Goal: Information Seeking & Learning: Learn about a topic

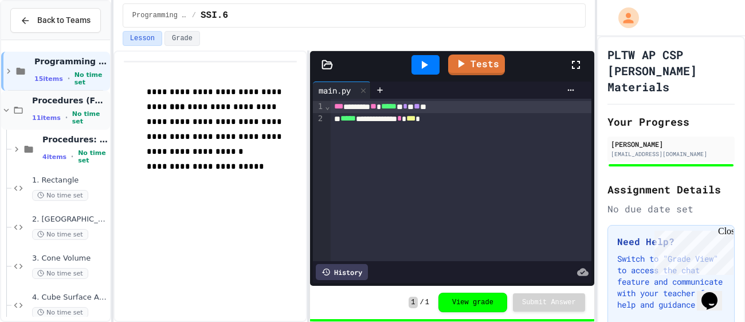
click at [28, 114] on div "Procedures (Functions) 11 items • No time set" at bounding box center [55, 110] width 109 height 39
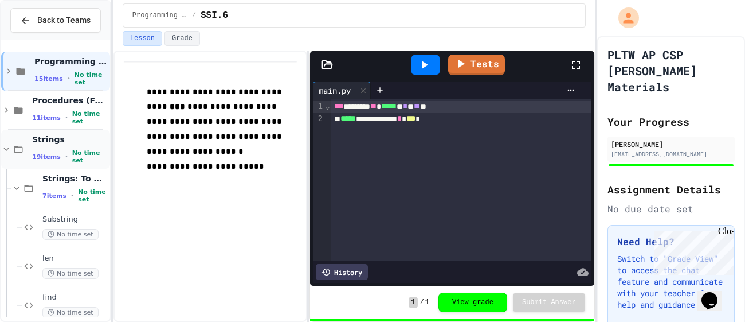
click at [56, 144] on span "Strings" at bounding box center [70, 139] width 76 height 10
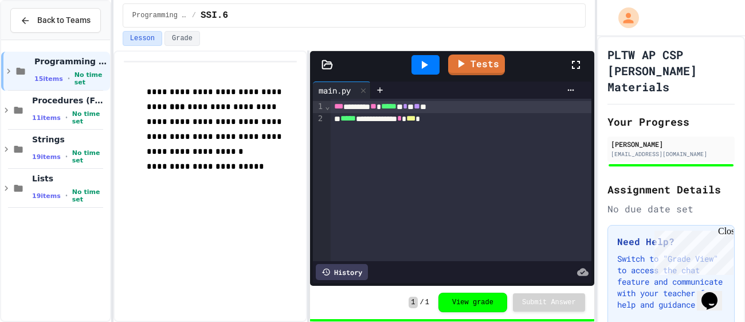
click at [56, 144] on span "Strings" at bounding box center [70, 139] width 76 height 10
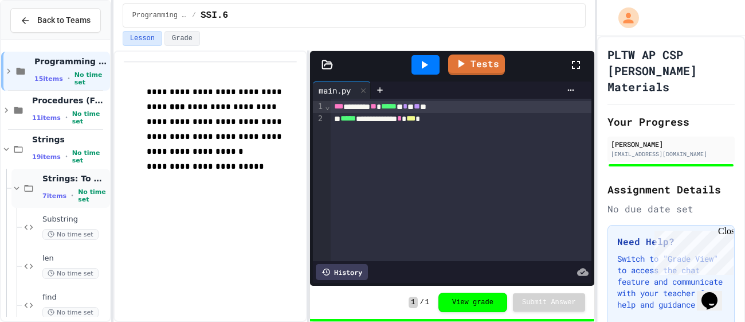
click at [49, 194] on span "7 items" at bounding box center [54, 195] width 24 height 7
click at [33, 187] on icon at bounding box center [29, 188] width 14 height 10
click at [50, 217] on span "Substring" at bounding box center [74, 219] width 65 height 10
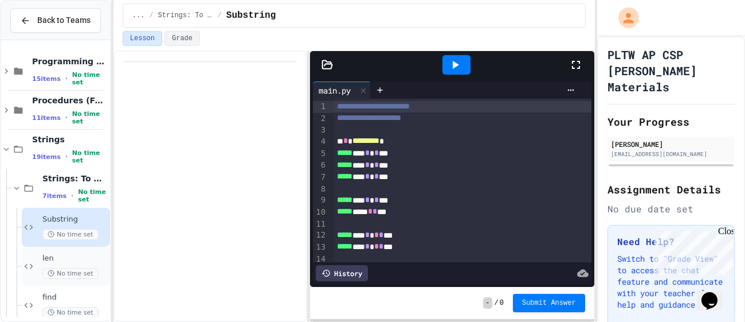
click at [58, 258] on span "len" at bounding box center [74, 258] width 65 height 10
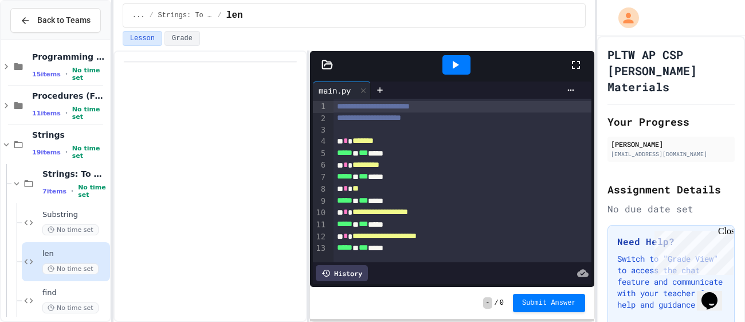
scroll to position [6, 0]
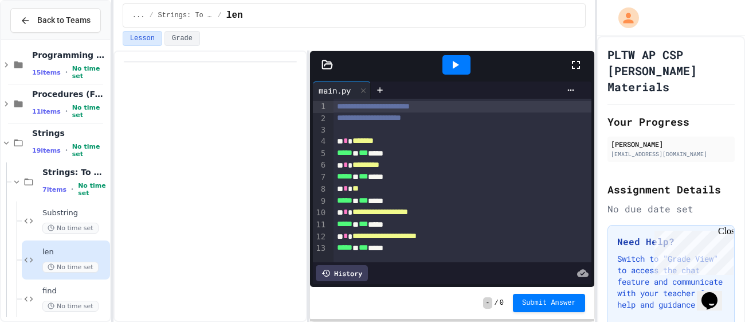
click at [447, 69] on div at bounding box center [457, 64] width 28 height 19
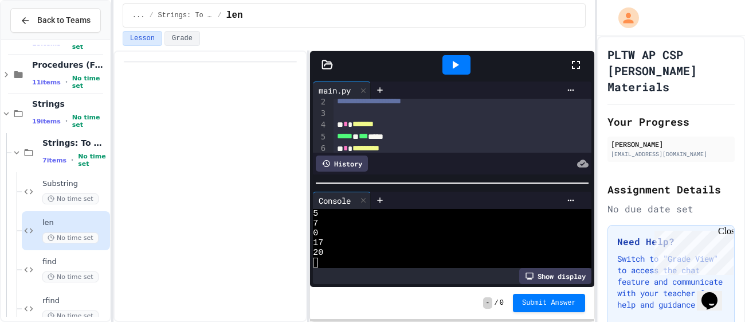
scroll to position [19, 0]
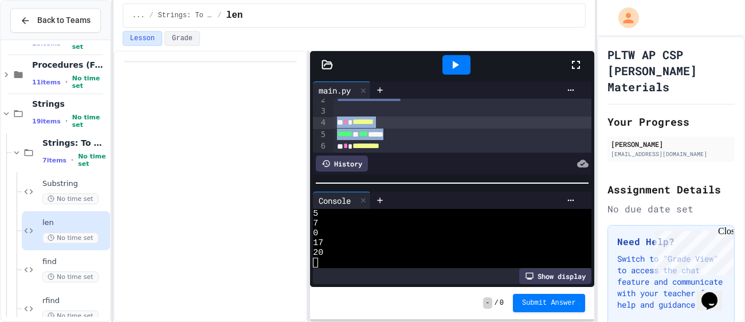
drag, startPoint x: 409, startPoint y: 131, endPoint x: 333, endPoint y: 123, distance: 76.1
click at [334, 123] on div "**********" at bounding box center [463, 159] width 258 height 158
copy div "* * ******* ***** * *** *****"
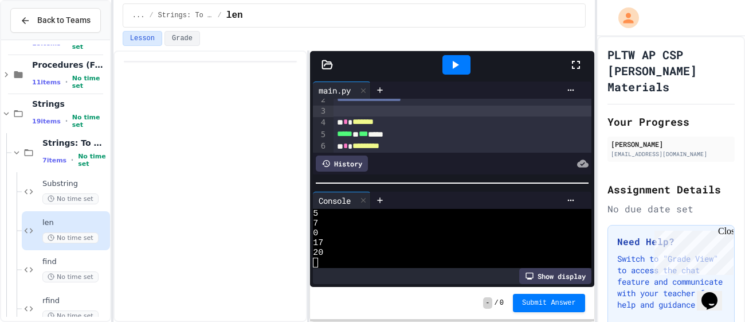
click at [406, 115] on div at bounding box center [463, 110] width 258 height 11
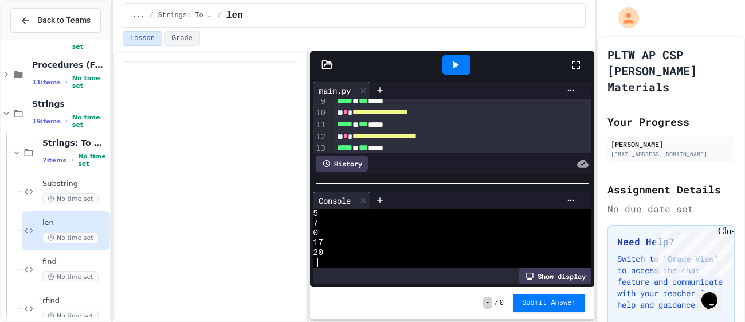
scroll to position [100, 0]
click at [33, 264] on icon at bounding box center [29, 269] width 14 height 10
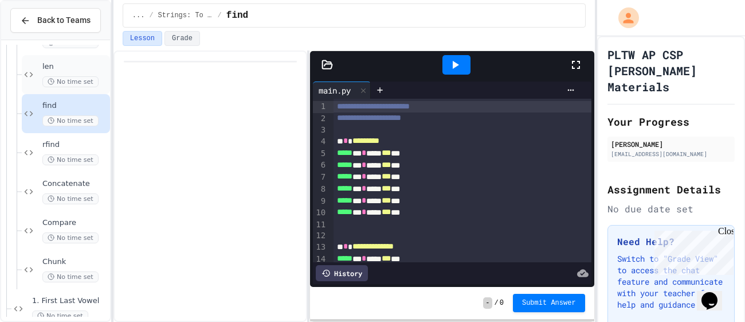
scroll to position [195, 0]
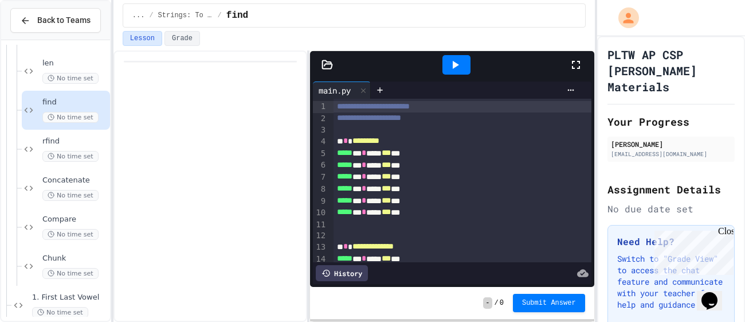
click at [452, 61] on icon at bounding box center [455, 65] width 14 height 14
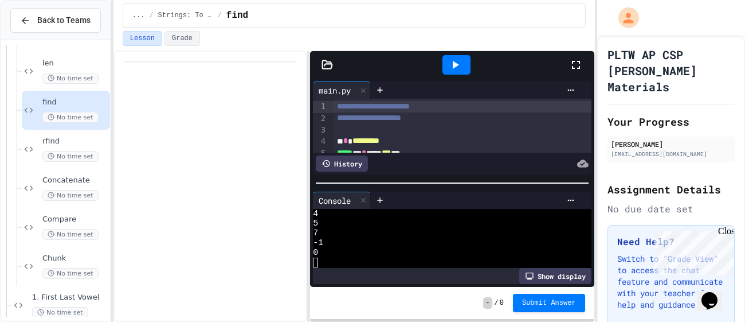
scroll to position [68, 0]
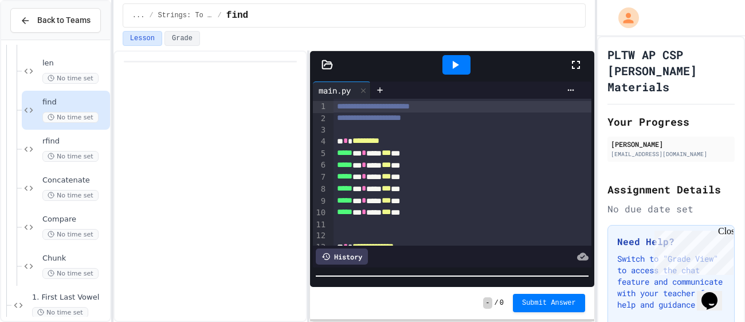
click at [389, 281] on div at bounding box center [452, 275] width 284 height 11
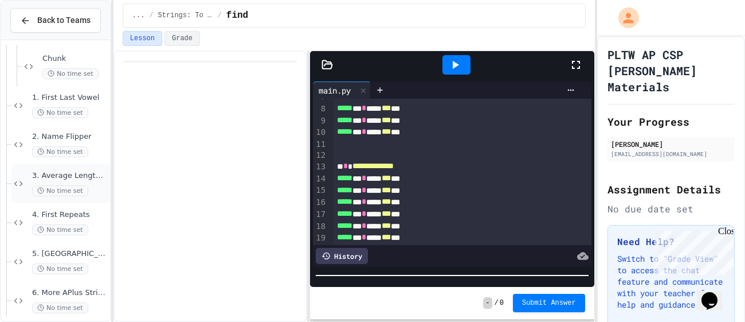
scroll to position [396, 0]
click at [57, 73] on span "No time set" at bounding box center [70, 71] width 56 height 11
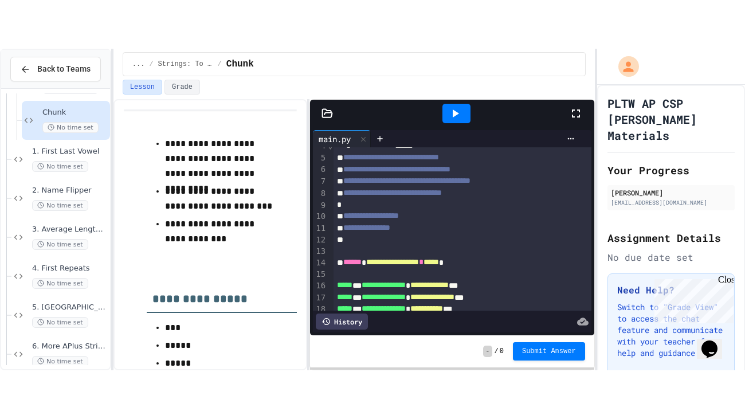
scroll to position [46, 0]
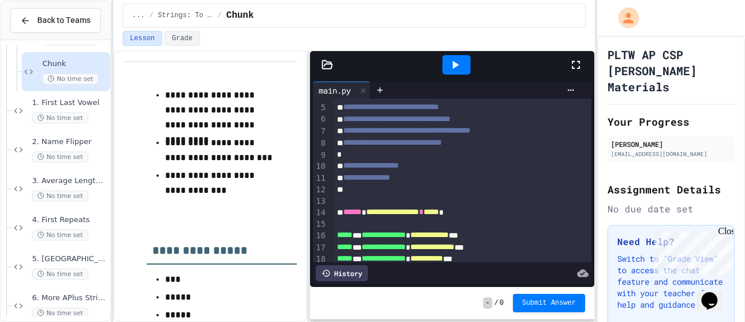
click at [567, 74] on div at bounding box center [456, 64] width 224 height 31
click at [572, 69] on icon at bounding box center [576, 65] width 14 height 14
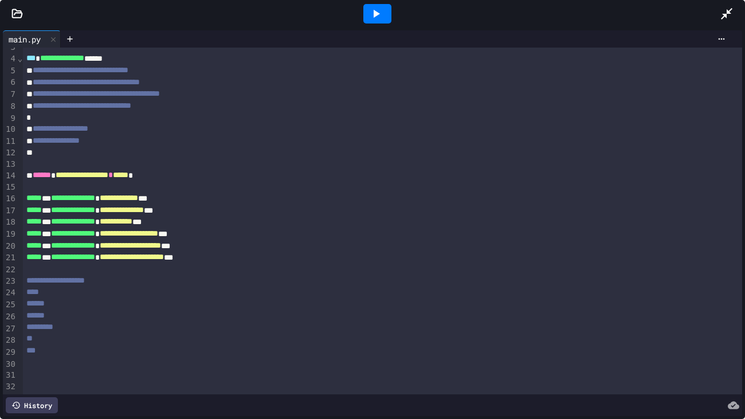
click at [148, 126] on div "**********" at bounding box center [382, 129] width 719 height 12
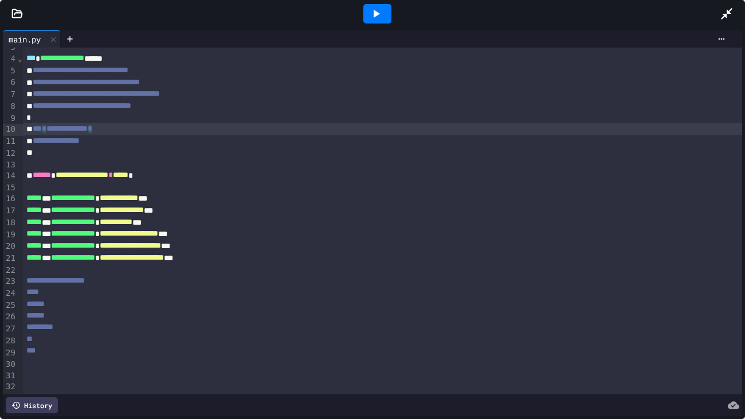
click at [145, 167] on div at bounding box center [382, 164] width 719 height 11
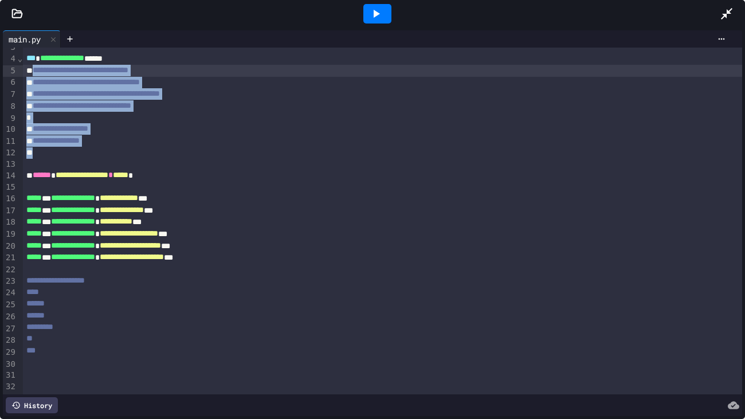
drag, startPoint x: 138, startPoint y: 149, endPoint x: 36, endPoint y: 71, distance: 128.9
click at [36, 71] on div "**********" at bounding box center [382, 204] width 719 height 377
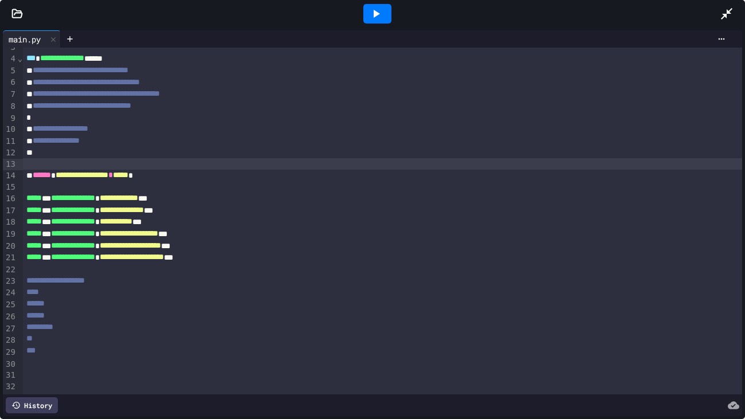
click at [178, 159] on div at bounding box center [382, 163] width 719 height 11
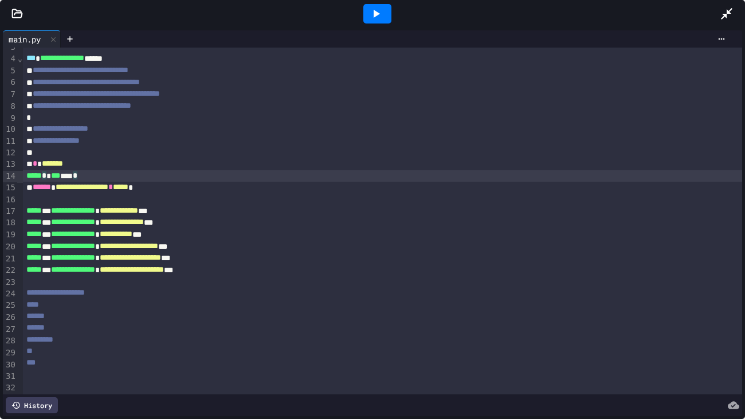
click at [735, 17] on div at bounding box center [732, 13] width 25 height 31
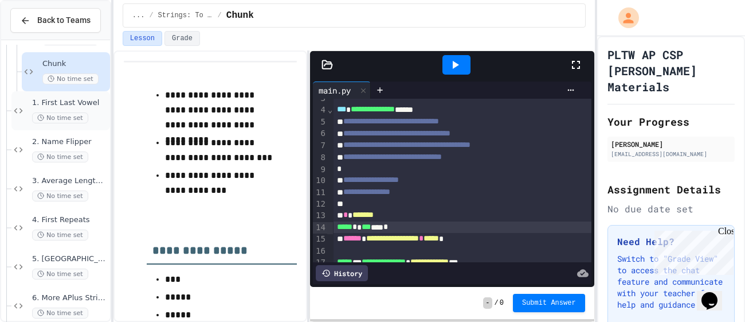
click at [80, 116] on span "No time set" at bounding box center [60, 117] width 56 height 11
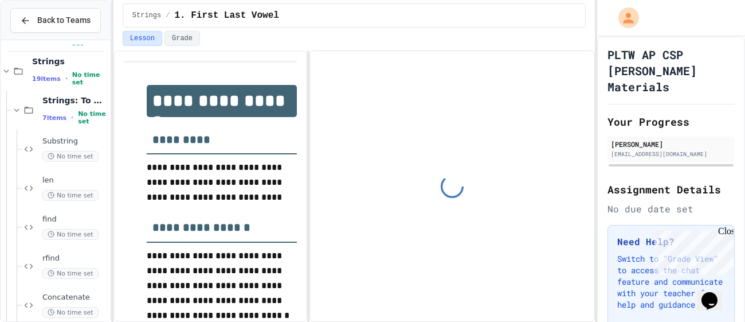
scroll to position [71, 0]
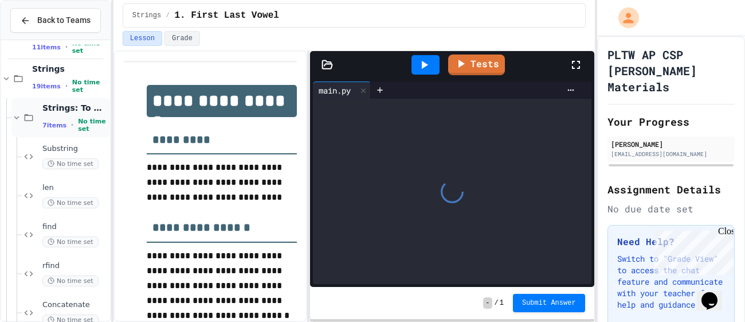
click at [80, 118] on span "No time set" at bounding box center [93, 125] width 30 height 15
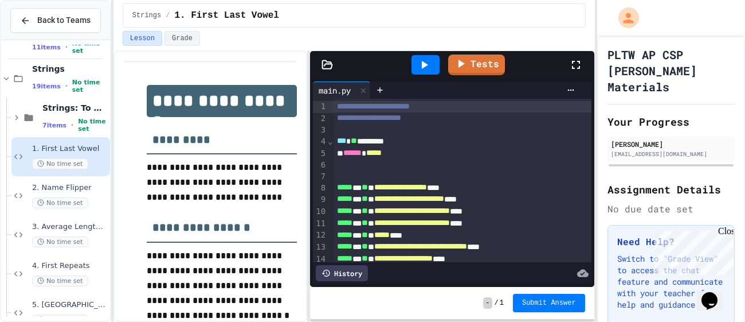
click at [62, 150] on span "1. First Last Vowel" at bounding box center [70, 149] width 76 height 10
click at [65, 189] on span "2. Name Flipper" at bounding box center [70, 188] width 76 height 10
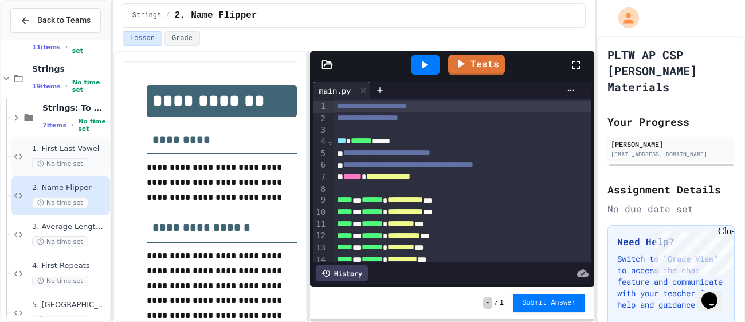
click at [66, 155] on div "1. First Last Vowel No time set" at bounding box center [70, 156] width 76 height 25
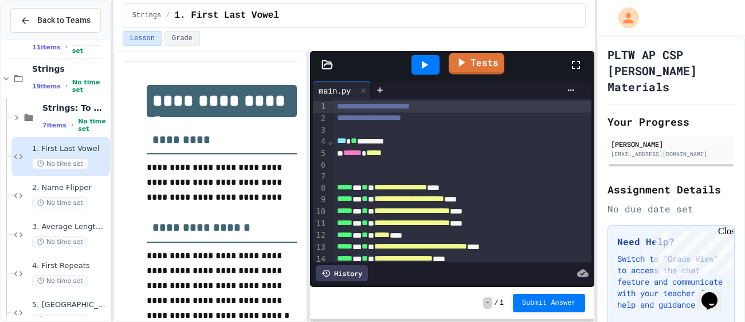
click at [485, 59] on link "Tests" at bounding box center [477, 64] width 56 height 22
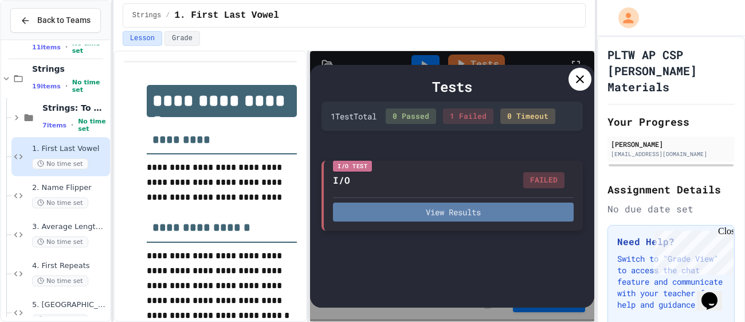
click at [393, 210] on button "View Results" at bounding box center [453, 211] width 240 height 19
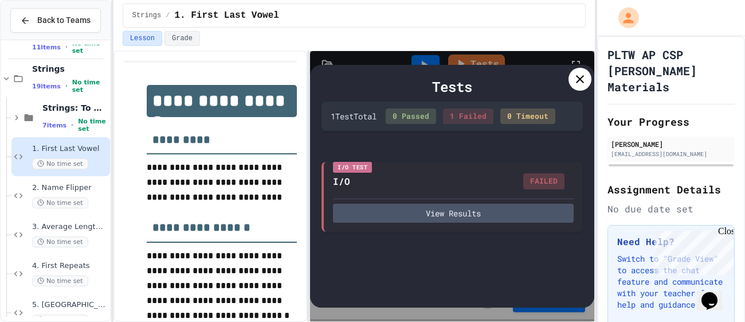
click at [586, 81] on icon at bounding box center [580, 79] width 14 height 14
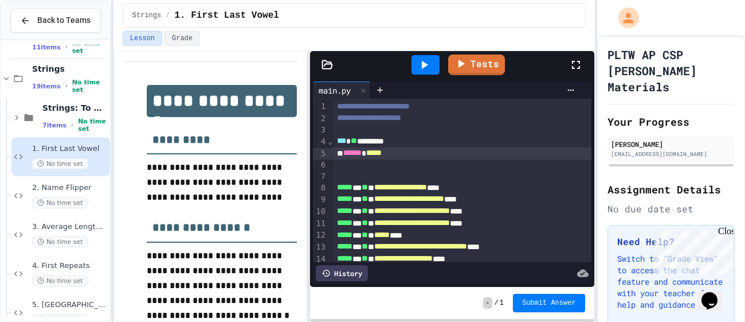
click at [408, 154] on div "****** *****" at bounding box center [463, 153] width 258 height 12
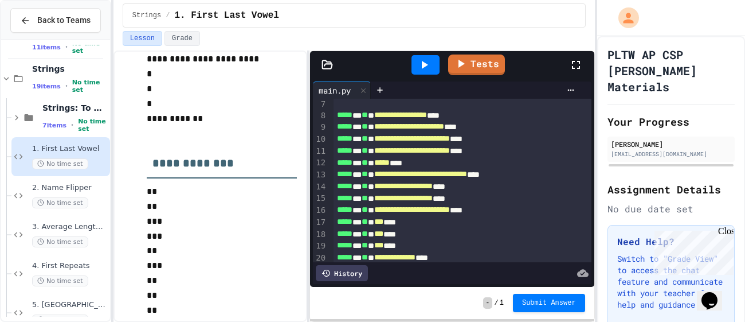
scroll to position [71, 0]
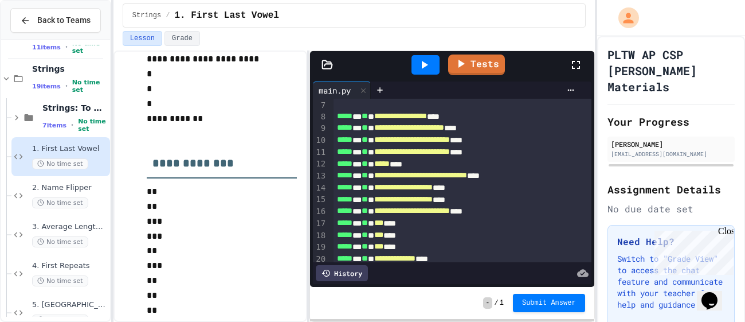
click at [422, 61] on icon at bounding box center [424, 65] width 14 height 14
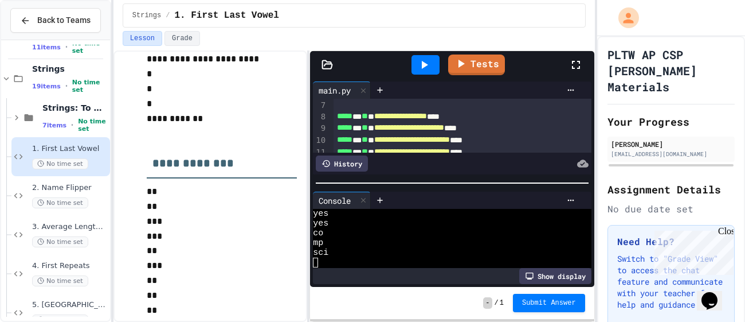
scroll to position [108, 0]
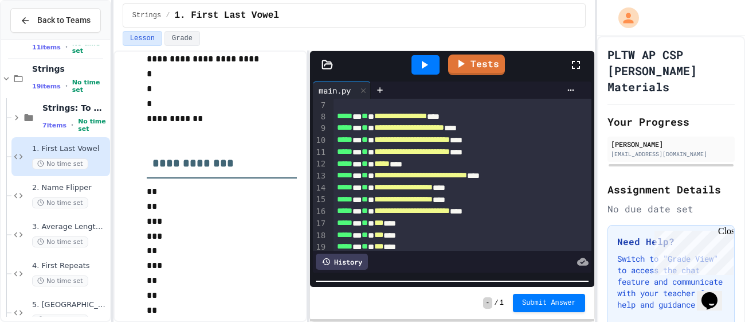
click at [430, 321] on html "**********" at bounding box center [372, 161] width 745 height 322
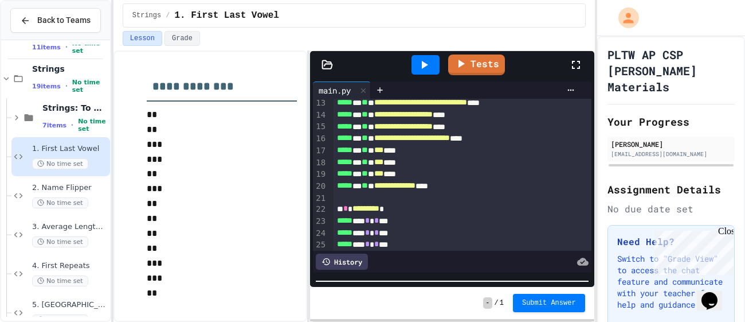
scroll to position [157, 0]
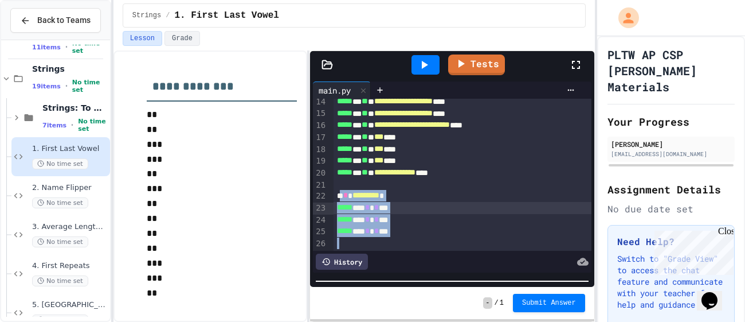
drag, startPoint x: 413, startPoint y: 238, endPoint x: 342, endPoint y: 201, distance: 80.5
click at [342, 201] on div "**********" at bounding box center [463, 97] width 258 height 310
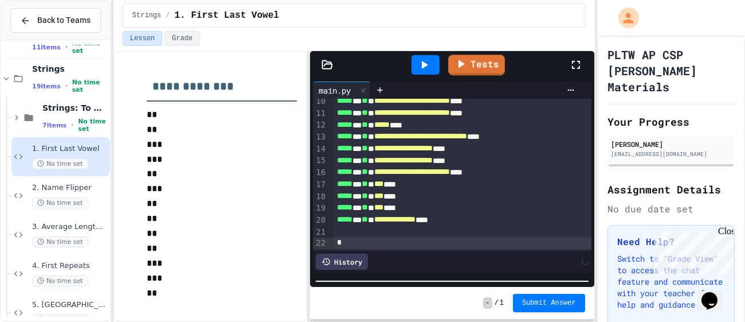
scroll to position [109, 0]
click at [424, 68] on icon at bounding box center [424, 65] width 14 height 14
click at [465, 55] on icon at bounding box center [461, 62] width 13 height 14
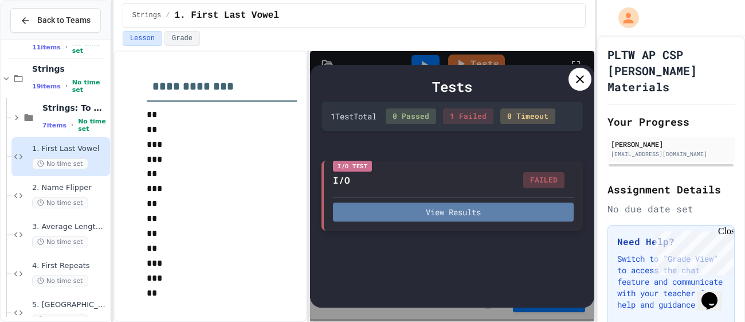
click at [432, 220] on button "View Results" at bounding box center [453, 211] width 240 height 19
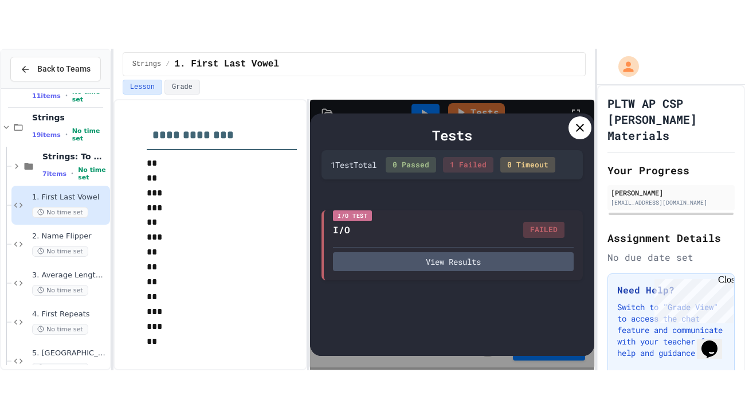
scroll to position [0, 0]
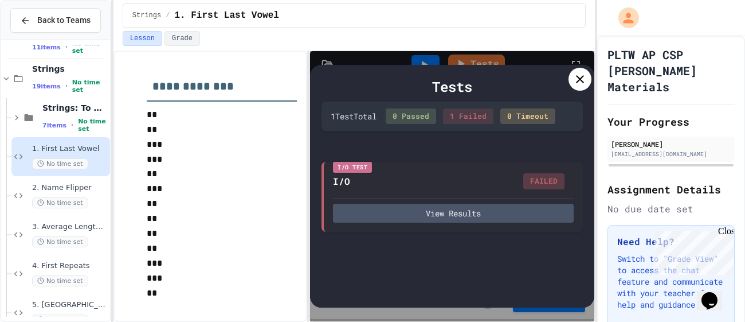
click at [582, 81] on icon at bounding box center [580, 79] width 14 height 14
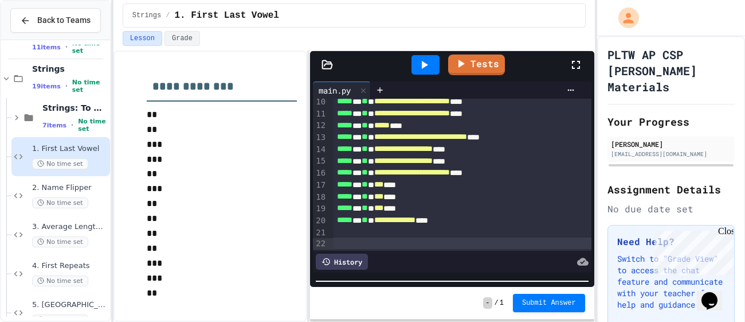
click at [573, 66] on icon at bounding box center [576, 65] width 14 height 14
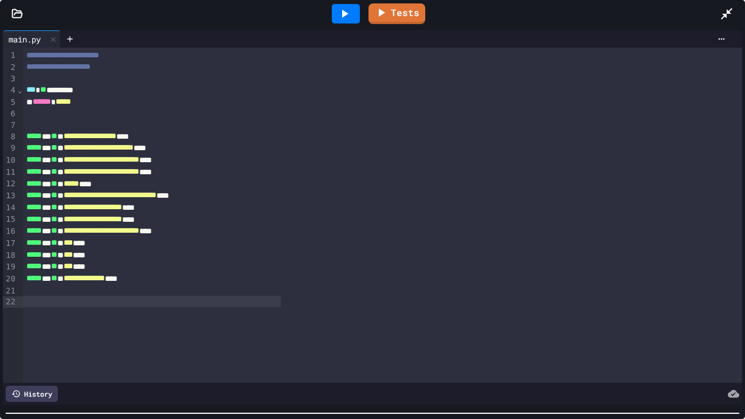
scroll to position [413, 0]
click at [407, 321] on div "**********" at bounding box center [382, 215] width 719 height 335
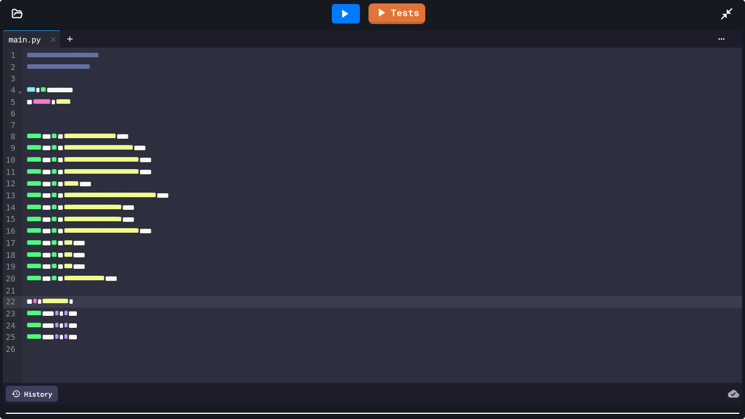
click at [25, 300] on div "* * ********* *" at bounding box center [382, 302] width 719 height 12
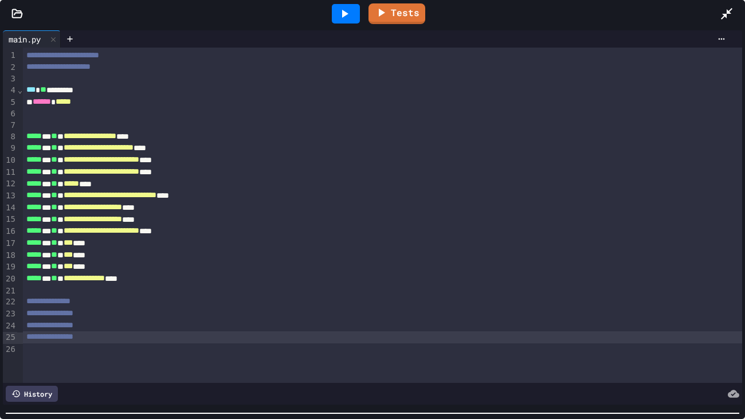
click at [338, 14] on icon at bounding box center [345, 14] width 14 height 14
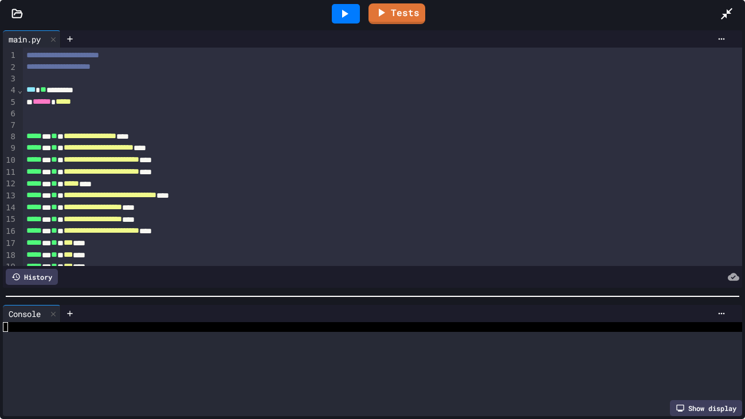
click at [252, 291] on div at bounding box center [372, 296] width 745 height 11
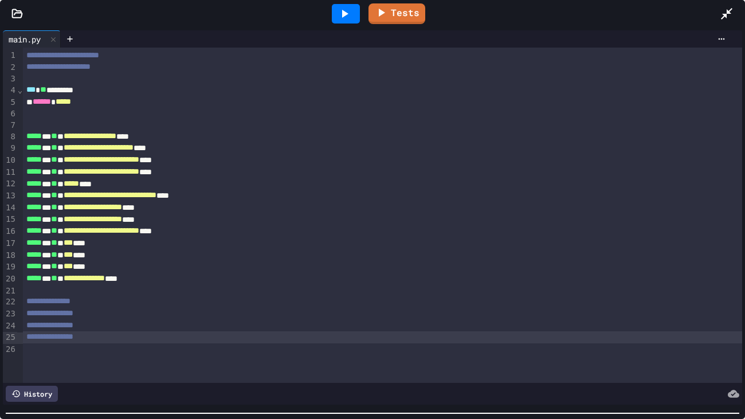
click at [249, 321] on div at bounding box center [372, 413] width 745 height 11
click at [726, 8] on icon at bounding box center [727, 14] width 14 height 14
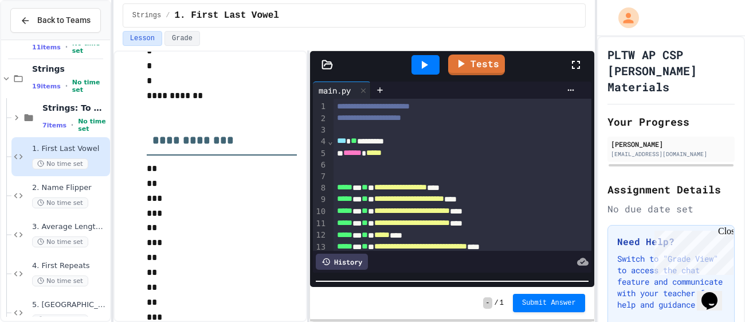
scroll to position [510, 0]
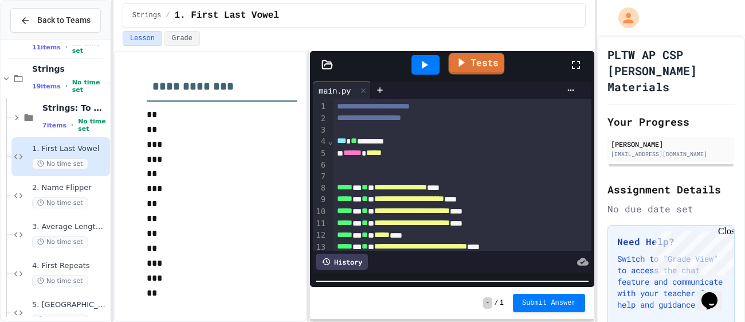
click at [481, 63] on link "Tests" at bounding box center [477, 64] width 56 height 22
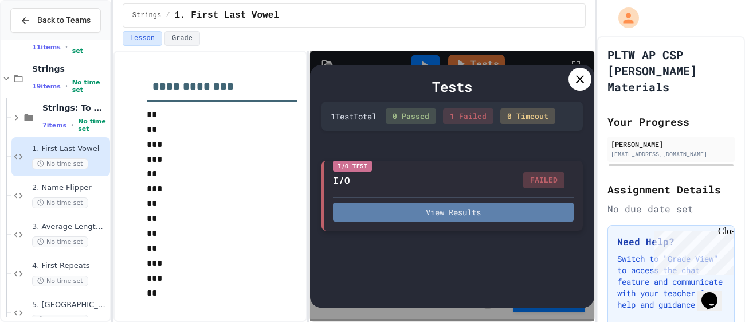
click at [465, 207] on button "View Results" at bounding box center [453, 211] width 240 height 19
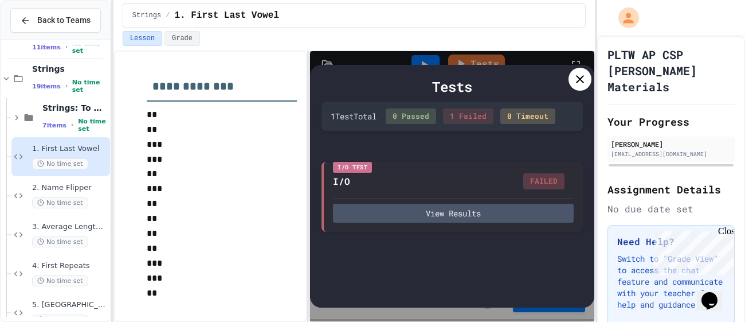
click at [577, 68] on div at bounding box center [580, 79] width 23 height 23
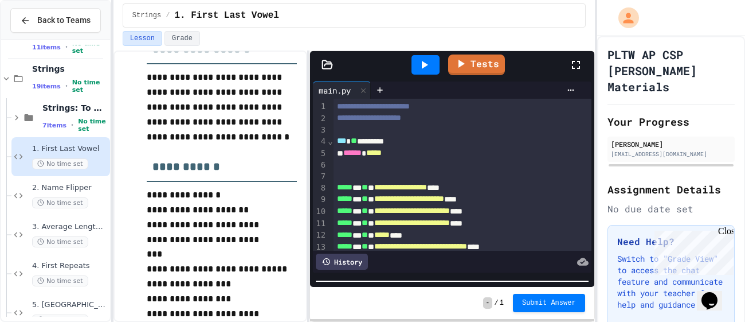
scroll to position [176, 0]
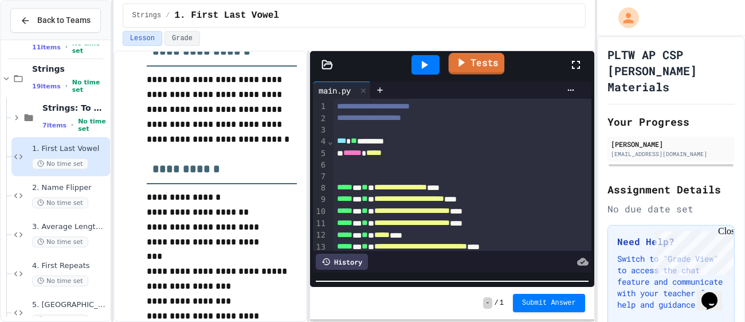
click at [466, 69] on icon at bounding box center [461, 62] width 14 height 14
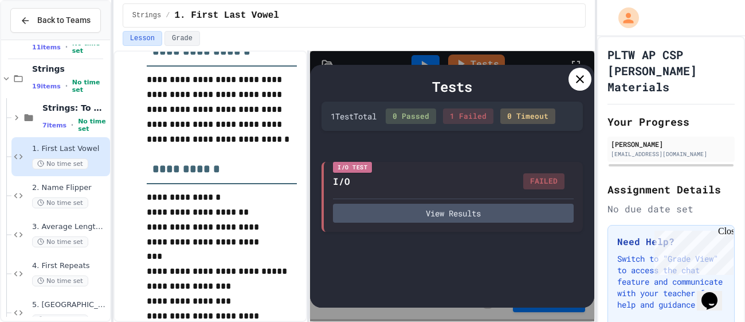
click at [571, 74] on div at bounding box center [580, 79] width 23 height 23
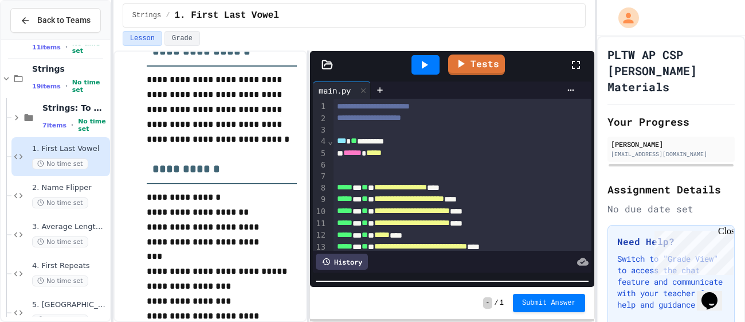
click at [575, 70] on icon at bounding box center [576, 65] width 14 height 14
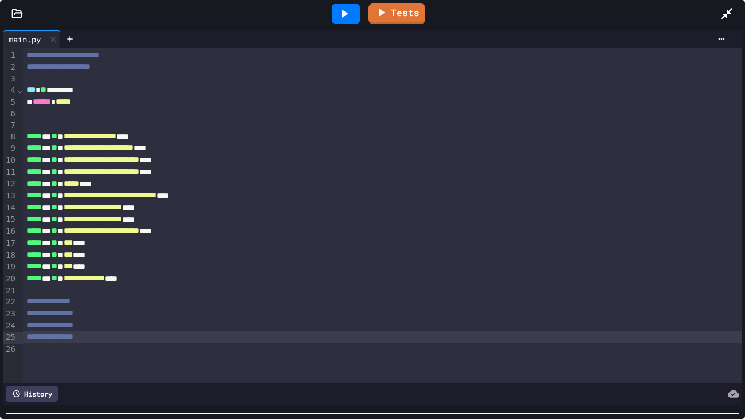
click at [726, 9] on icon at bounding box center [727, 14] width 14 height 14
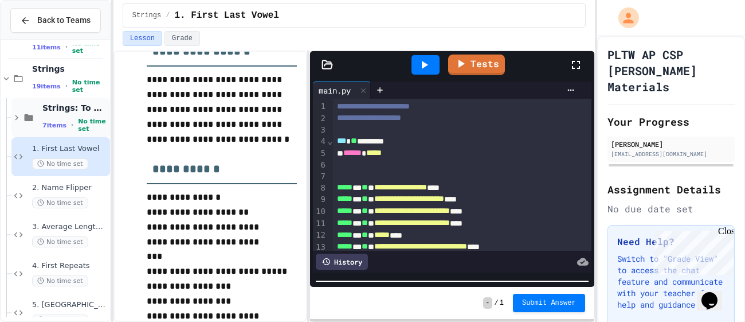
click at [19, 117] on icon at bounding box center [16, 117] width 10 height 10
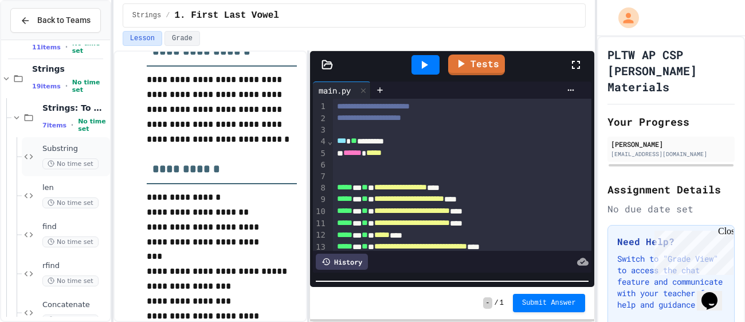
click at [49, 151] on span "Substring" at bounding box center [74, 149] width 65 height 10
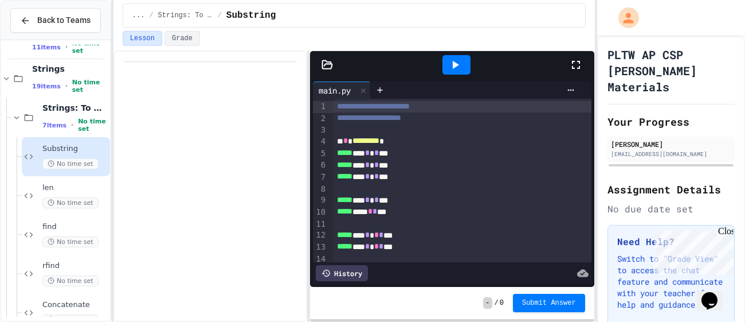
scroll to position [50, 0]
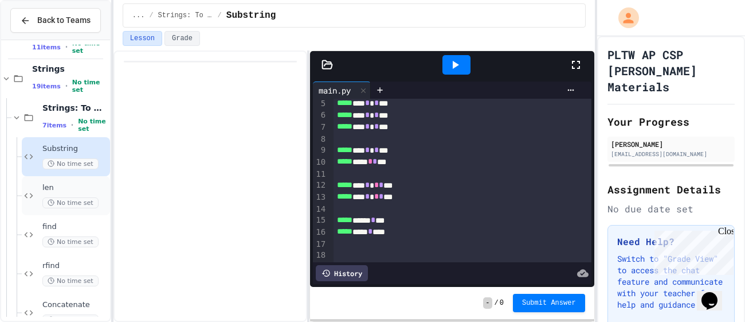
click at [66, 189] on span "len" at bounding box center [74, 188] width 65 height 10
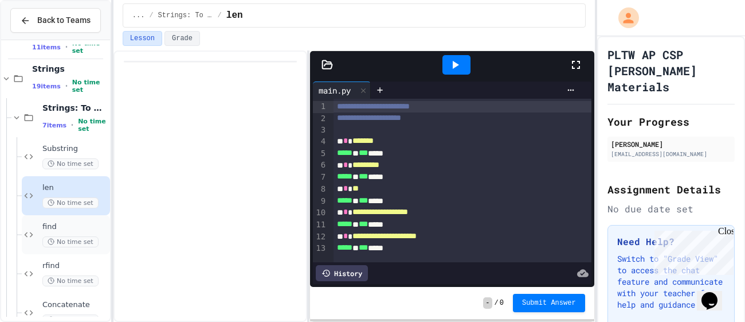
click at [62, 230] on span "find" at bounding box center [74, 227] width 65 height 10
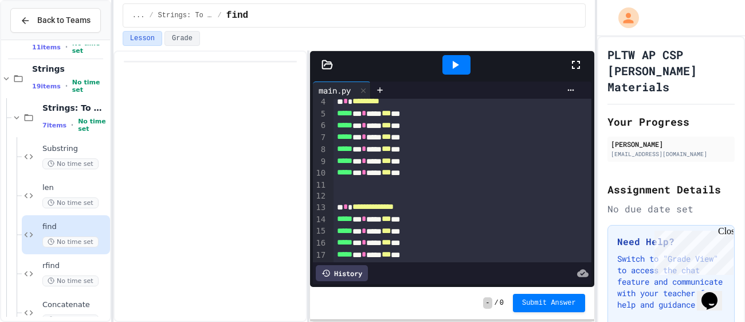
scroll to position [64, 0]
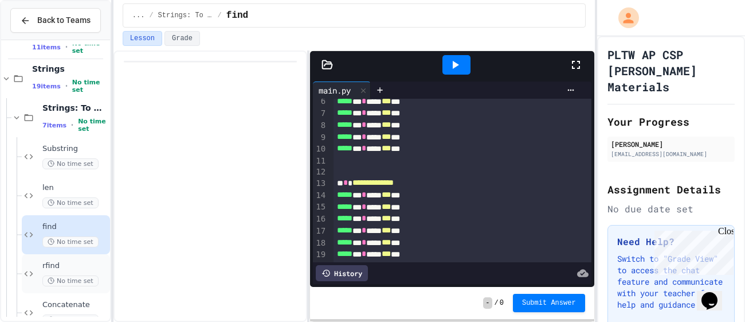
click at [75, 267] on span "rfind" at bounding box center [74, 266] width 65 height 10
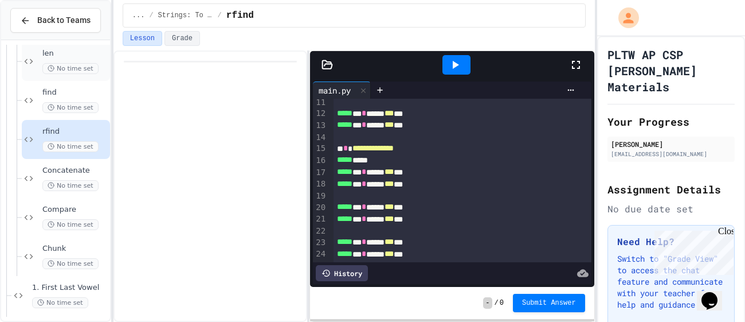
scroll to position [209, 0]
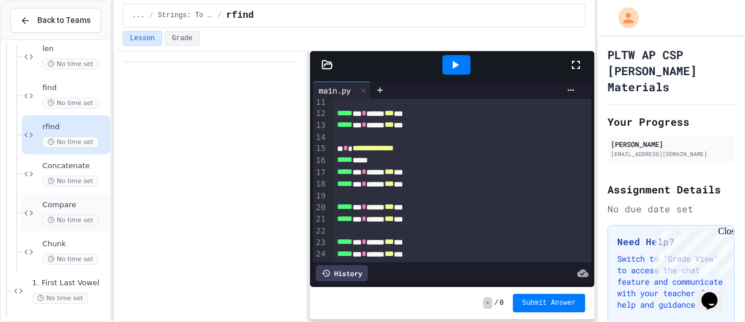
click at [72, 208] on span "Compare" at bounding box center [74, 205] width 65 height 10
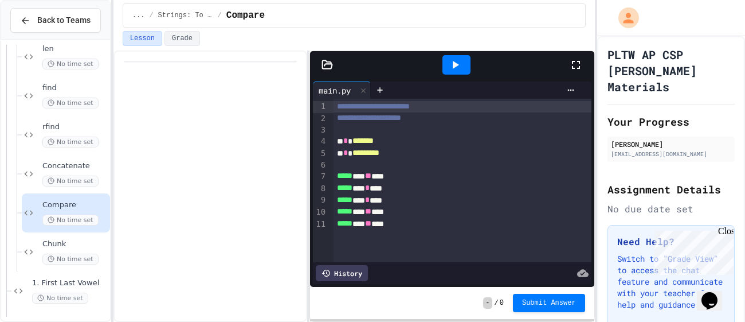
scroll to position [219, 0]
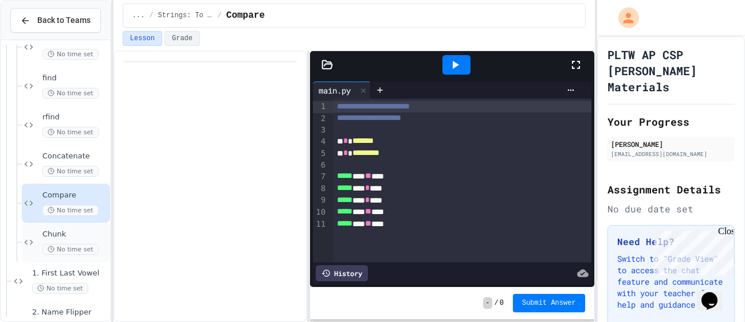
click at [69, 234] on span "Chunk" at bounding box center [74, 234] width 65 height 10
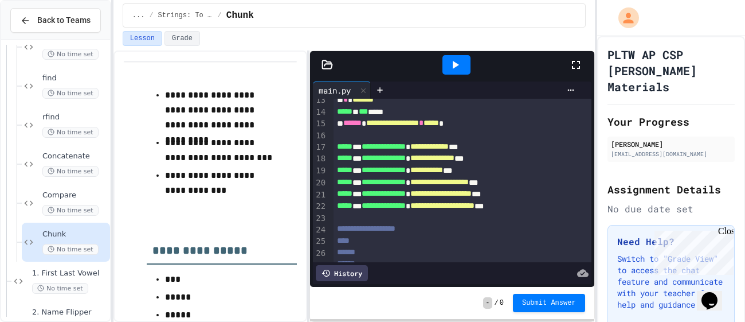
scroll to position [154, 0]
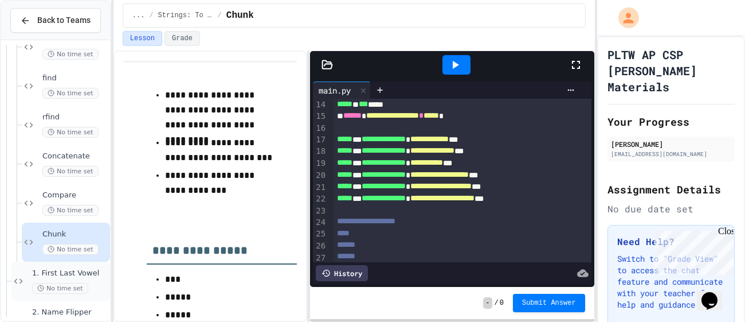
click at [53, 276] on span "1. First Last Vowel" at bounding box center [70, 273] width 76 height 10
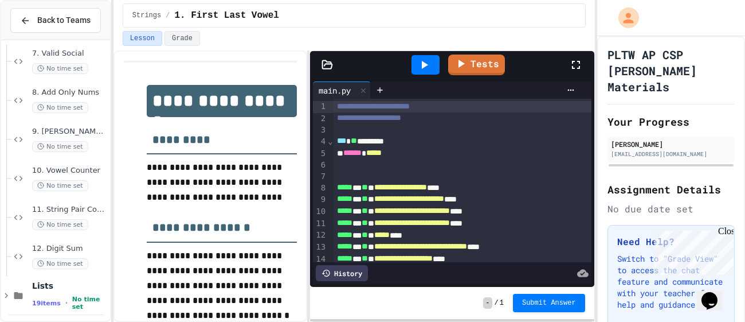
scroll to position [675, 0]
click at [47, 133] on span "9. [PERSON_NAME] Cipher" at bounding box center [70, 129] width 76 height 10
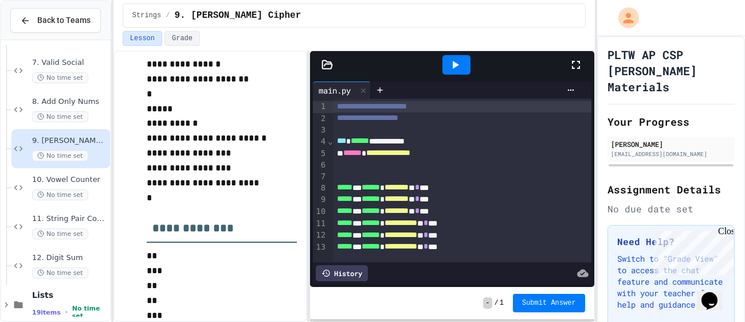
scroll to position [295, 0]
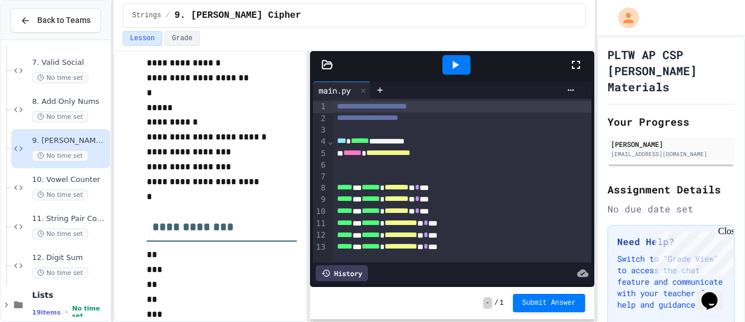
click at [463, 57] on div at bounding box center [457, 64] width 28 height 19
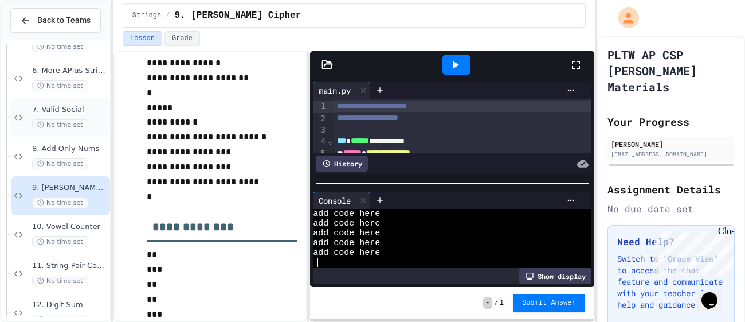
scroll to position [601, 0]
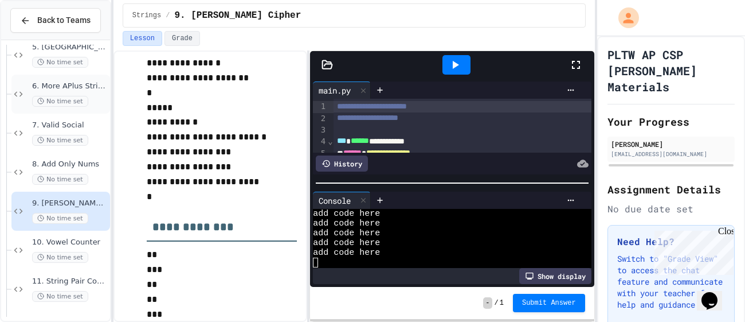
click at [60, 89] on span "6. More APlus Strings" at bounding box center [70, 86] width 76 height 10
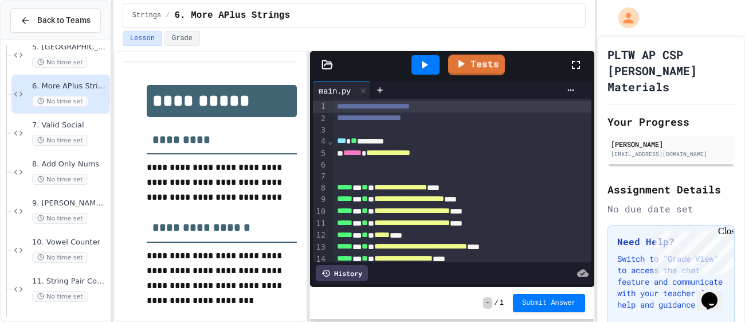
click at [430, 68] on icon at bounding box center [424, 65] width 14 height 14
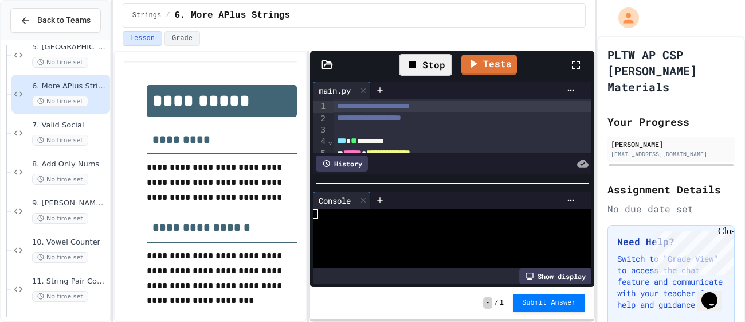
scroll to position [49, 0]
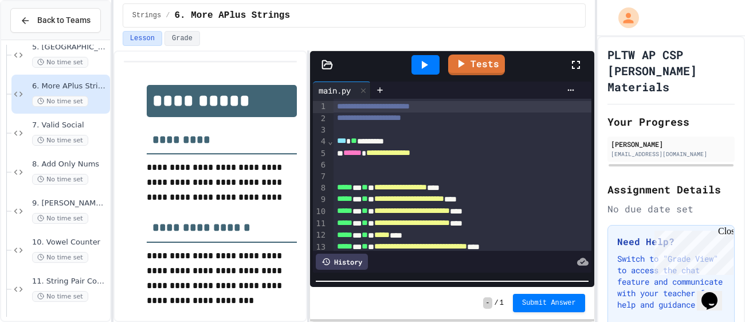
click at [417, 289] on div "**********" at bounding box center [452, 186] width 284 height 270
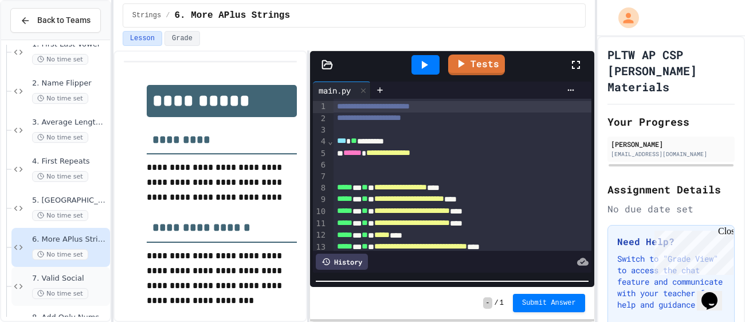
scroll to position [444, 0]
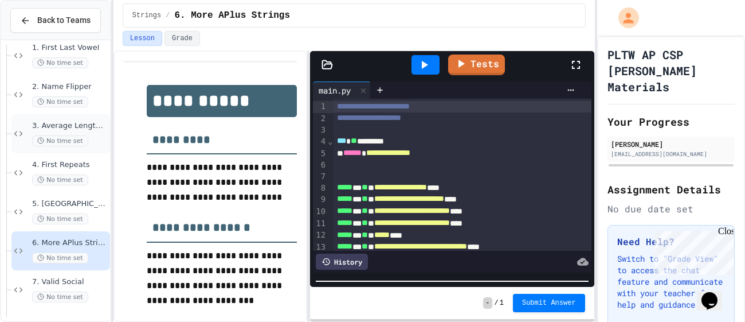
click at [68, 121] on span "3. Average Length of Two" at bounding box center [70, 126] width 76 height 10
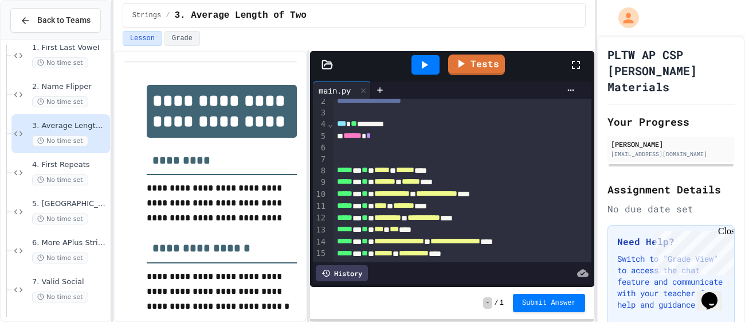
scroll to position [18, 0]
click at [424, 59] on icon at bounding box center [424, 65] width 14 height 14
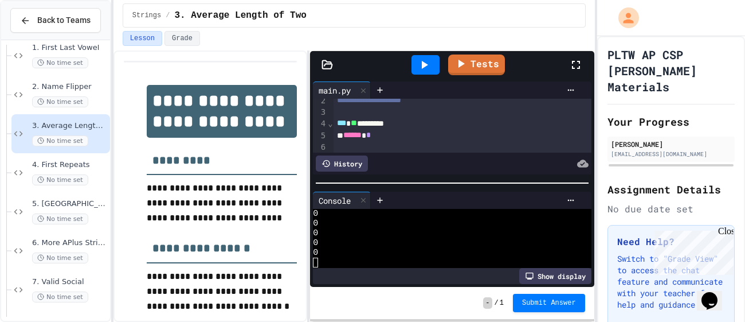
scroll to position [58, 0]
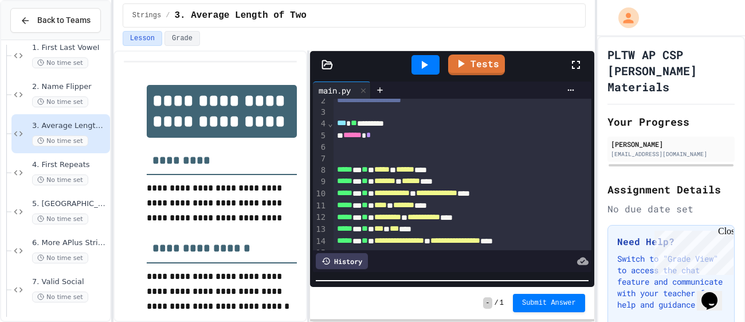
click at [390, 285] on div at bounding box center [452, 280] width 284 height 11
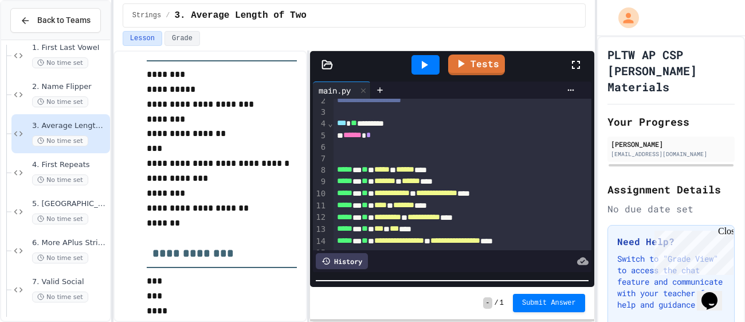
scroll to position [290, 0]
click at [422, 123] on div "*** ** *********" at bounding box center [463, 124] width 258 height 12
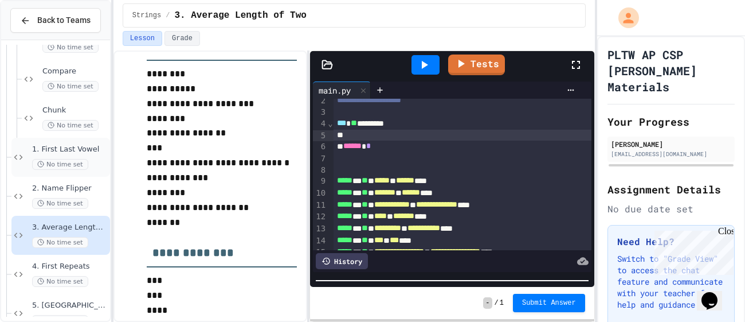
scroll to position [342, 0]
click at [64, 77] on div "Compare No time set" at bounding box center [74, 79] width 65 height 25
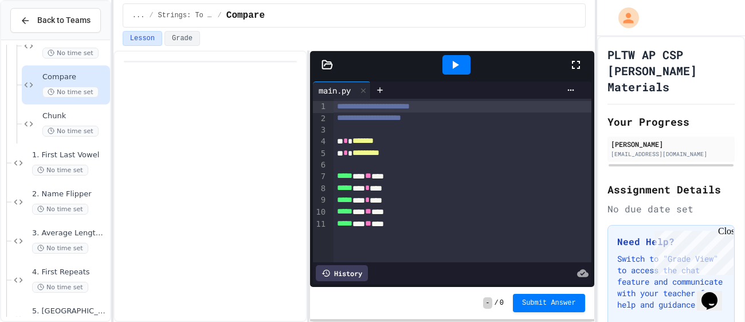
scroll to position [333, 0]
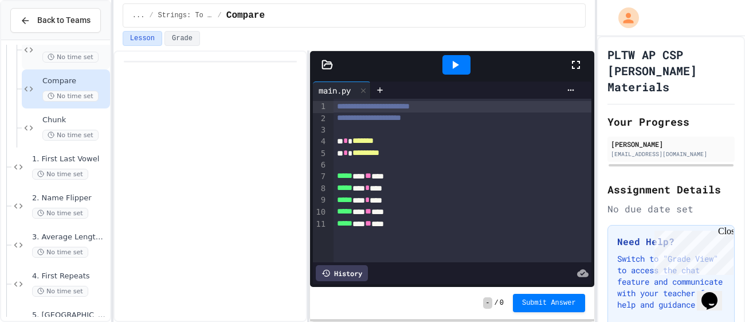
click at [58, 56] on span "No time set" at bounding box center [70, 57] width 56 height 11
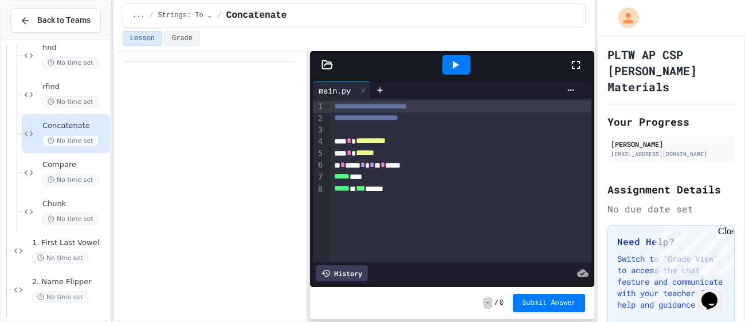
scroll to position [249, 0]
click at [50, 92] on div "rfind No time set" at bounding box center [74, 95] width 65 height 25
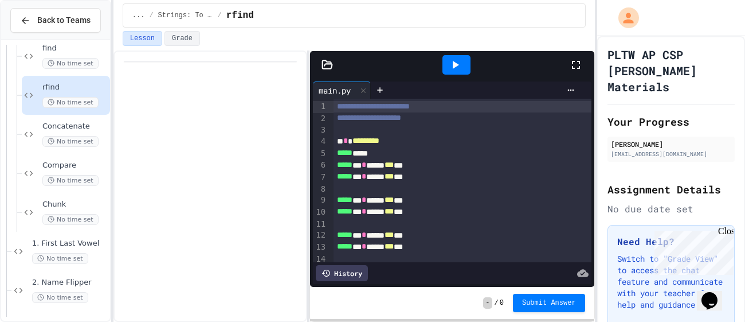
click at [458, 59] on icon at bounding box center [455, 65] width 14 height 14
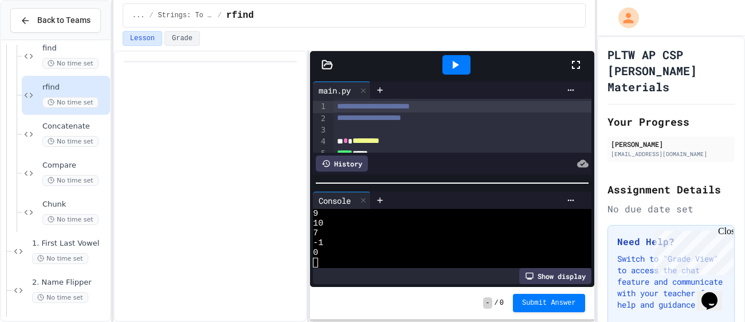
scroll to position [88, 0]
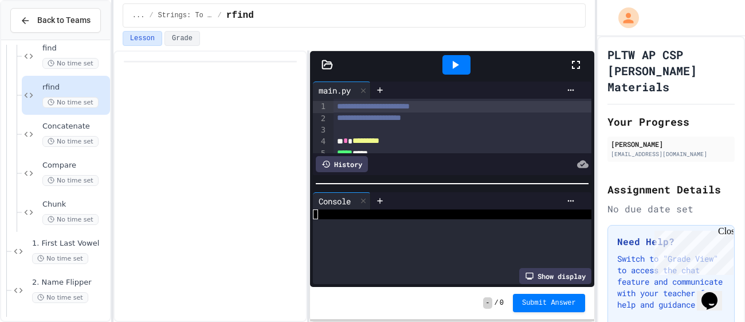
click at [338, 183] on div at bounding box center [452, 183] width 272 height 1
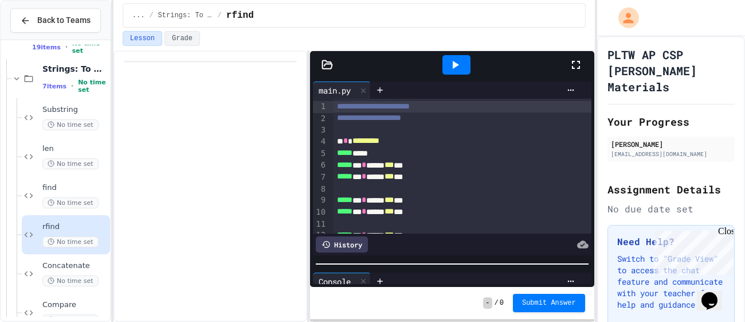
scroll to position [137, 0]
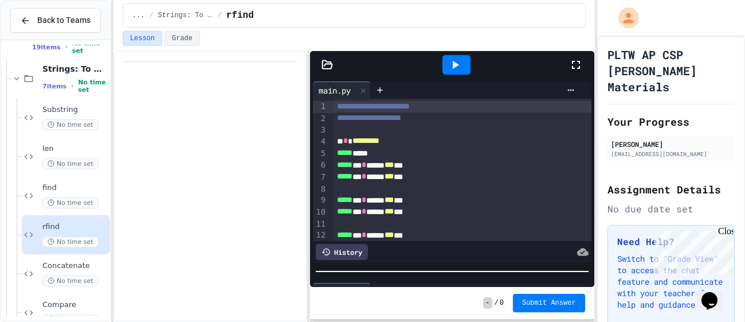
click at [404, 275] on div at bounding box center [452, 270] width 284 height 11
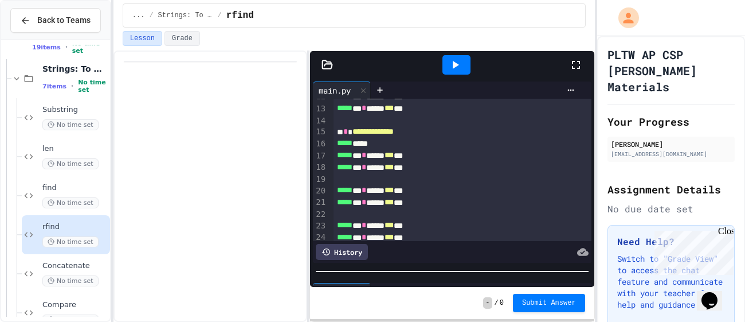
scroll to position [141, 0]
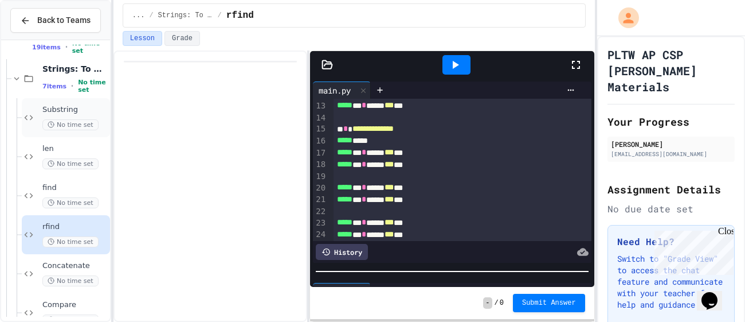
click at [60, 119] on span "No time set" at bounding box center [70, 124] width 56 height 11
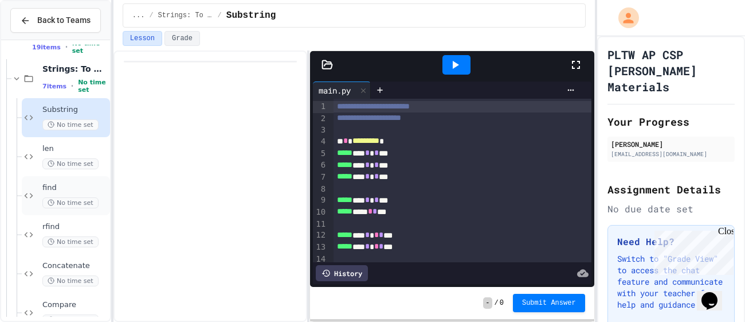
click at [72, 183] on span "find" at bounding box center [74, 188] width 65 height 10
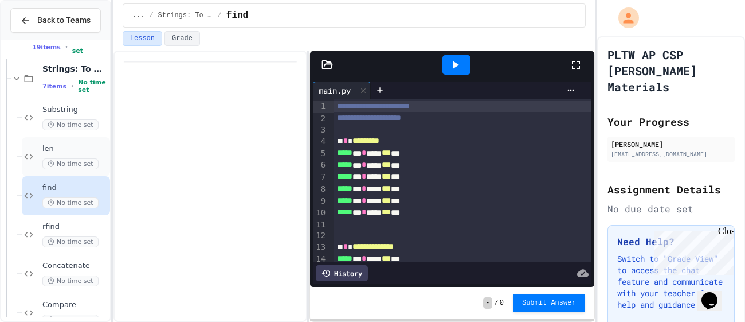
click at [83, 163] on span "No time set" at bounding box center [70, 163] width 56 height 11
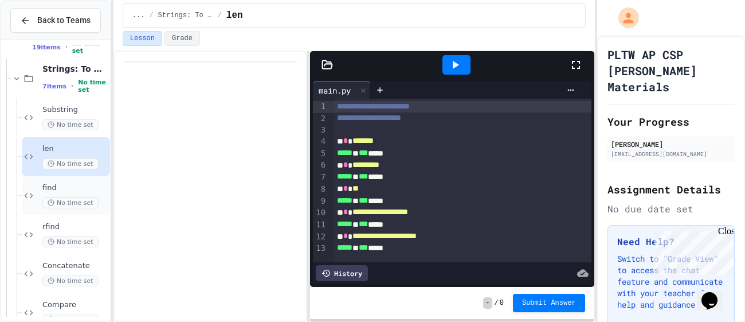
click at [74, 192] on span "find" at bounding box center [74, 188] width 65 height 10
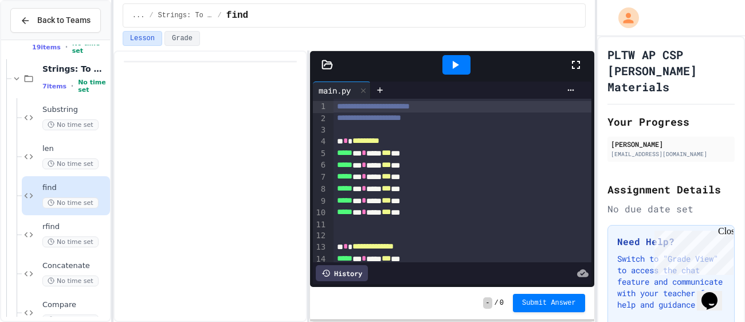
scroll to position [121, 0]
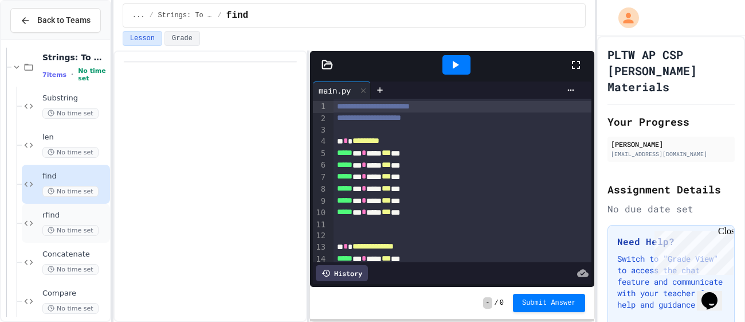
click at [71, 212] on span "rfind" at bounding box center [74, 215] width 65 height 10
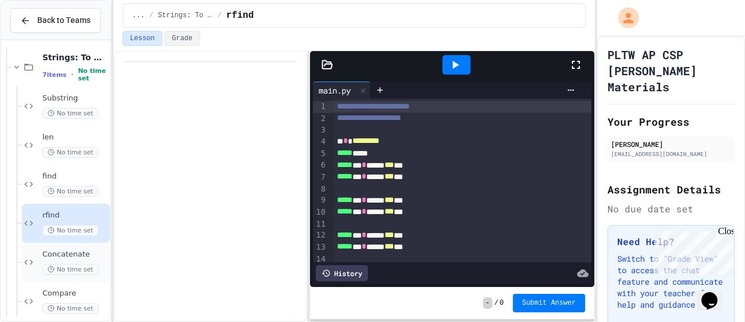
click at [65, 254] on span "Concatenate" at bounding box center [74, 254] width 65 height 10
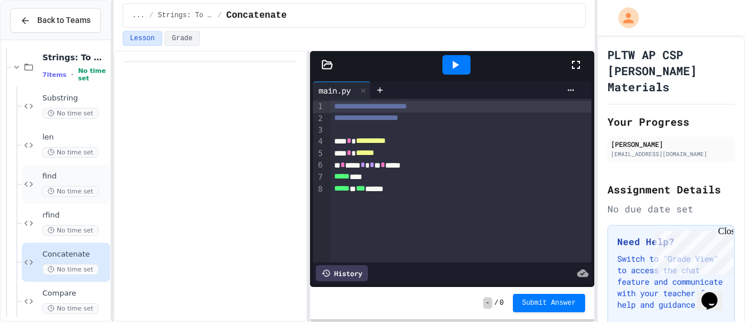
click at [64, 177] on span "find" at bounding box center [74, 176] width 65 height 10
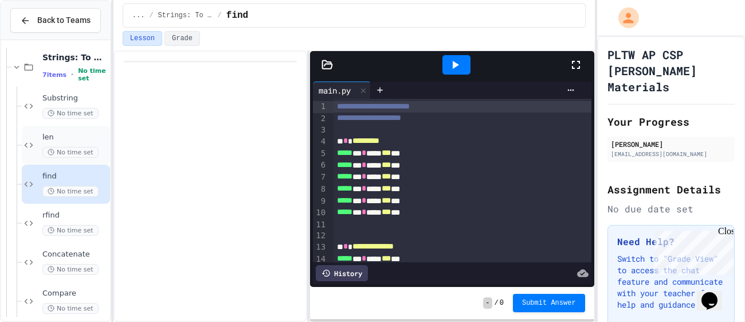
click at [56, 141] on span "len" at bounding box center [74, 137] width 65 height 10
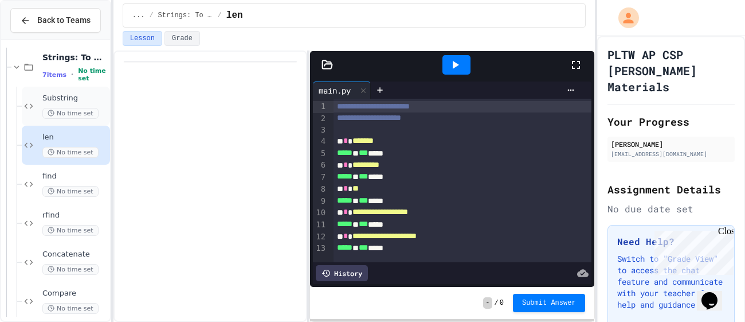
click at [57, 116] on span "No time set" at bounding box center [70, 113] width 56 height 11
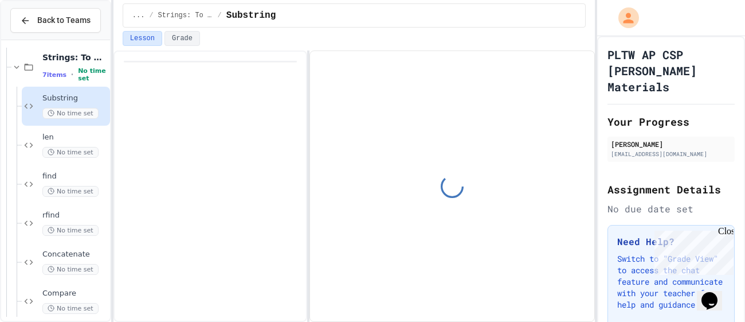
click at [57, 134] on span "len" at bounding box center [74, 137] width 65 height 10
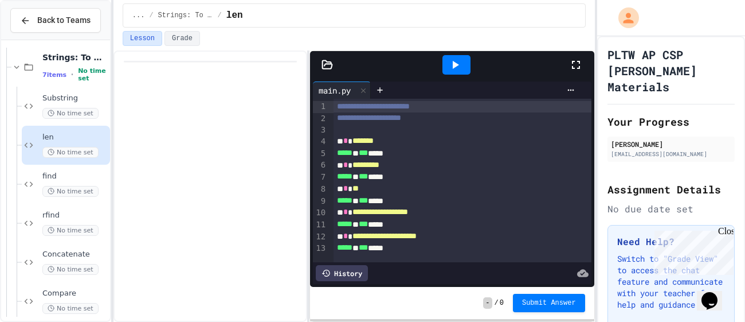
click at [443, 60] on div at bounding box center [457, 64] width 28 height 19
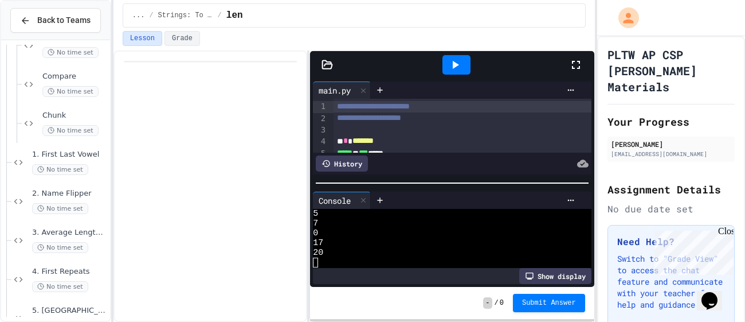
scroll to position [335, 0]
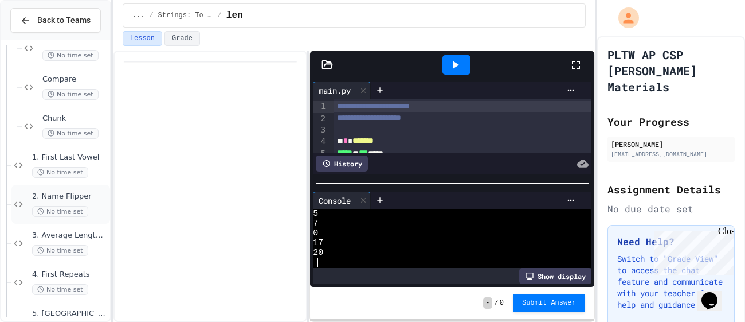
click at [51, 190] on div "2. Name Flipper No time set" at bounding box center [60, 204] width 99 height 39
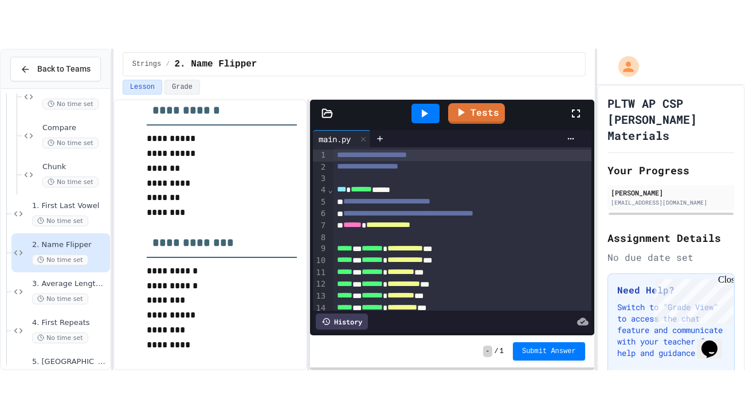
scroll to position [301, 0]
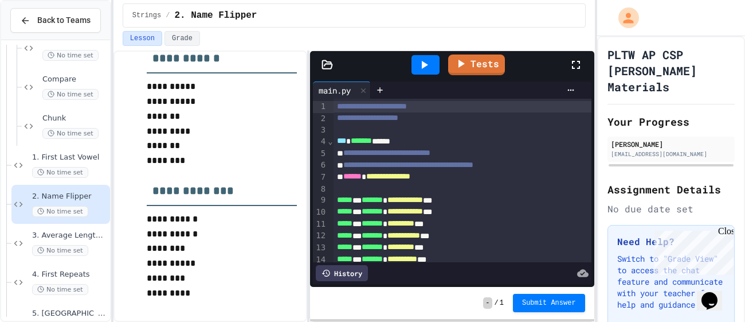
click at [572, 60] on icon at bounding box center [576, 65] width 14 height 14
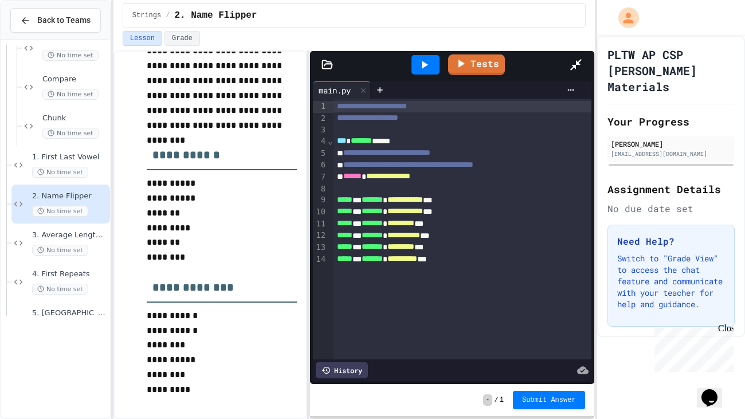
scroll to position [204, 0]
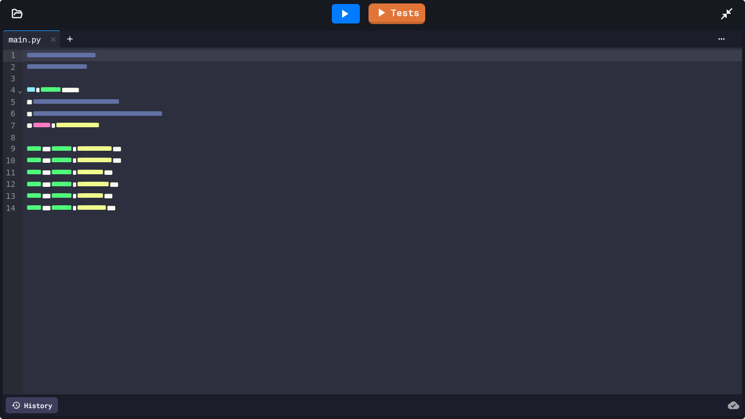
click at [160, 127] on div "**********" at bounding box center [382, 126] width 719 height 12
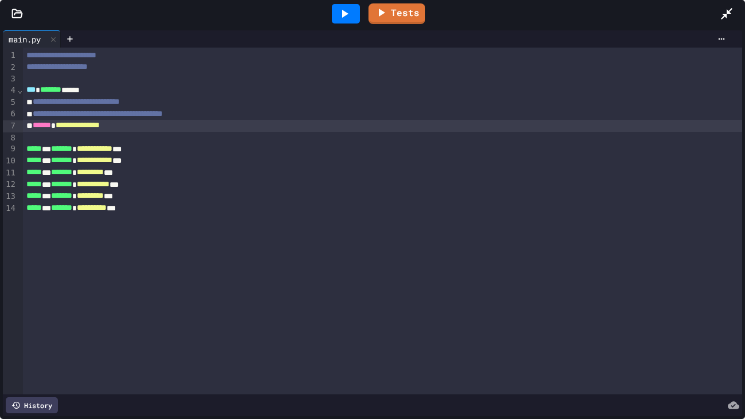
click at [120, 105] on span "**********" at bounding box center [76, 101] width 87 height 8
click at [100, 128] on span "**********" at bounding box center [78, 125] width 44 height 8
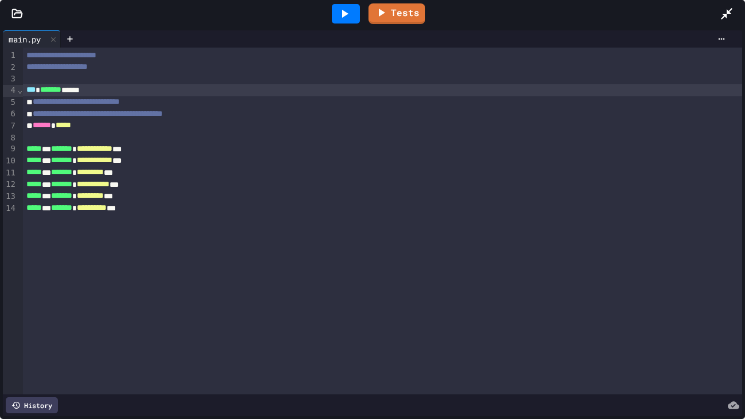
click at [108, 89] on div "*** ******* ******" at bounding box center [382, 90] width 719 height 12
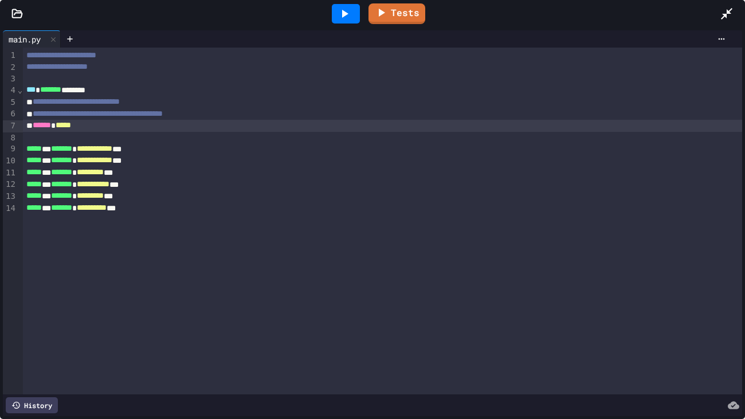
click at [71, 127] on span "*****" at bounding box center [63, 125] width 15 height 8
click at [339, 13] on icon at bounding box center [345, 14] width 14 height 14
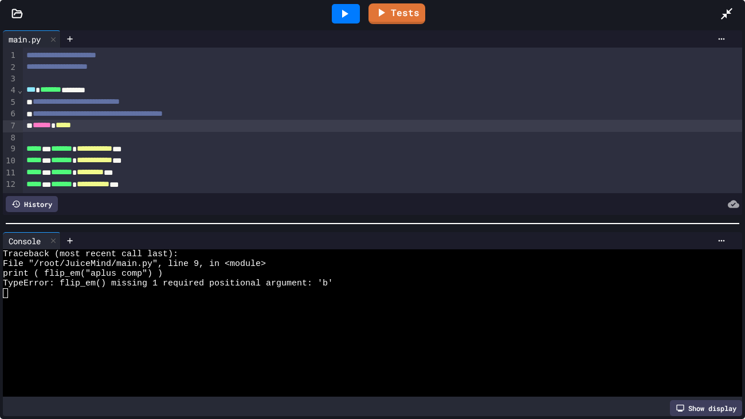
click at [94, 92] on div "*** ******* ********" at bounding box center [382, 90] width 719 height 12
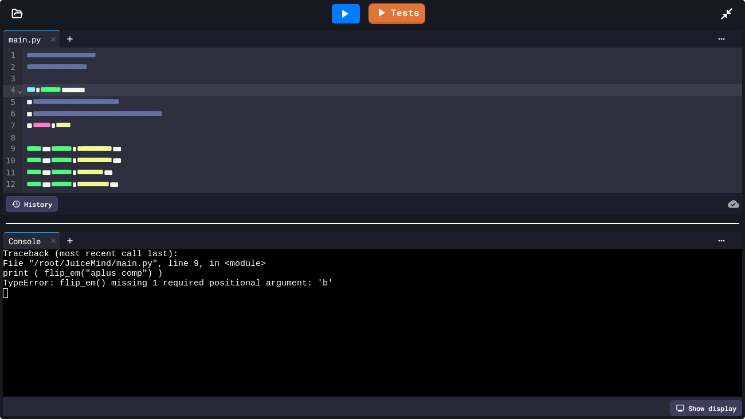
click at [330, 12] on div at bounding box center [346, 13] width 40 height 31
click at [335, 12] on div at bounding box center [346, 13] width 28 height 19
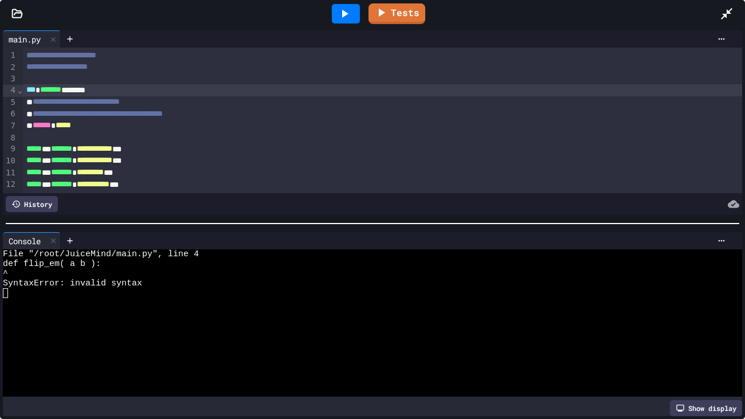
click at [101, 89] on div "*** ******* ********" at bounding box center [382, 90] width 719 height 12
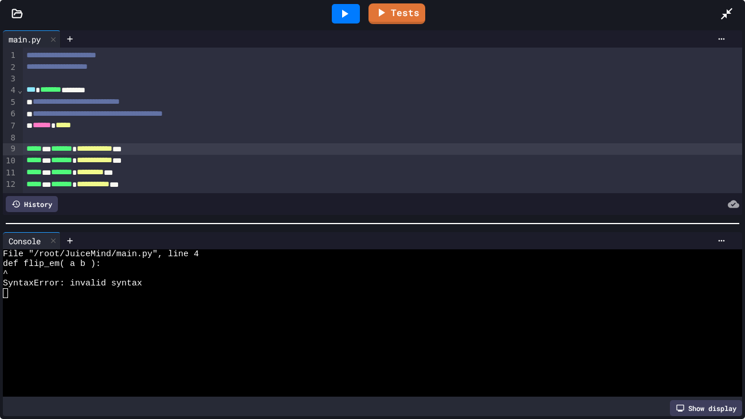
click at [112, 150] on span "**********" at bounding box center [95, 148] width 36 height 8
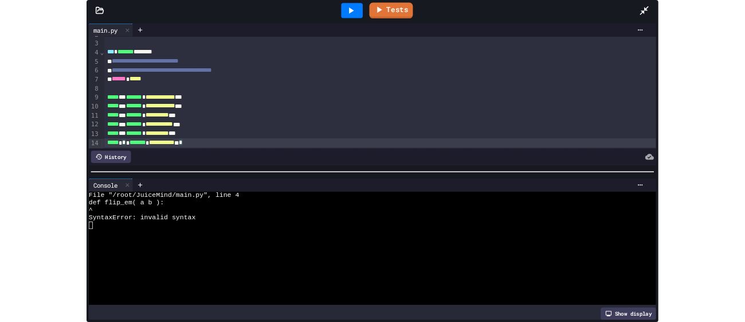
scroll to position [24, 0]
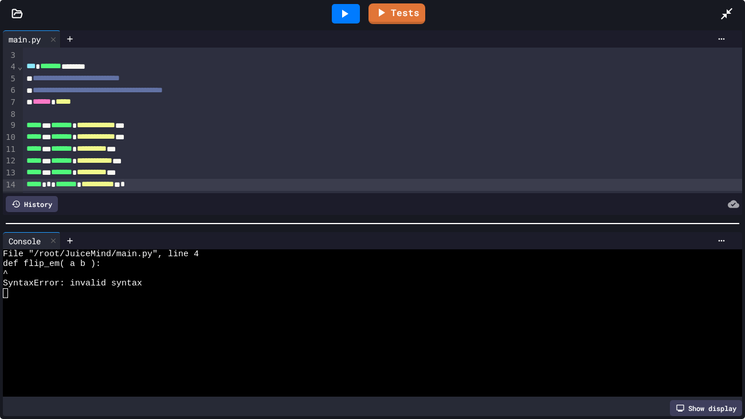
click at [350, 19] on icon at bounding box center [345, 14] width 14 height 14
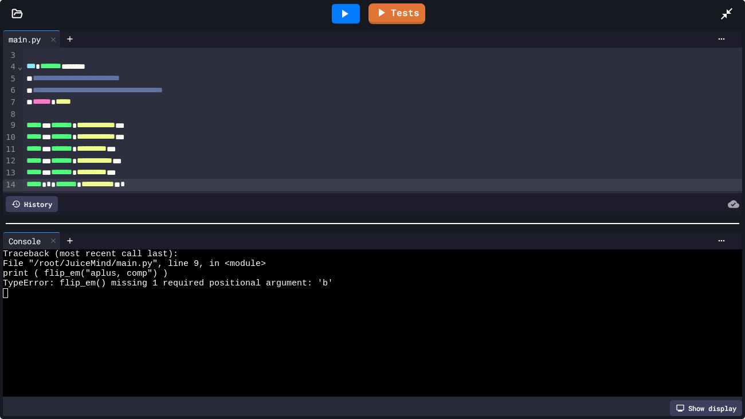
click at [115, 126] on span "**********" at bounding box center [96, 125] width 38 height 8
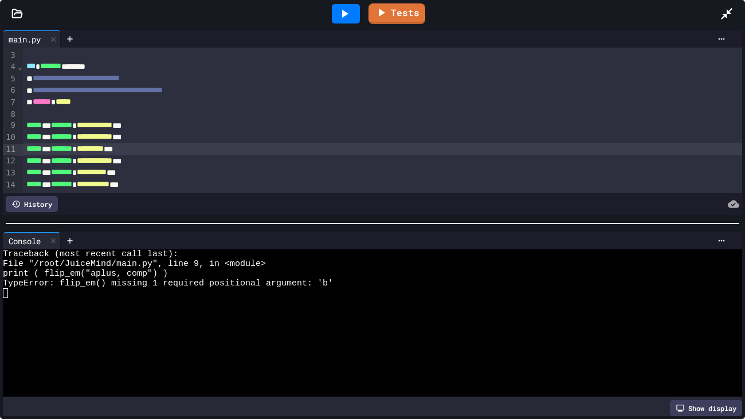
click at [730, 8] on icon at bounding box center [727, 14] width 14 height 14
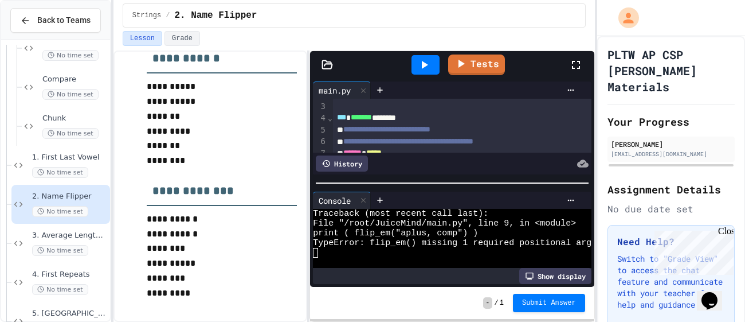
scroll to position [10, 0]
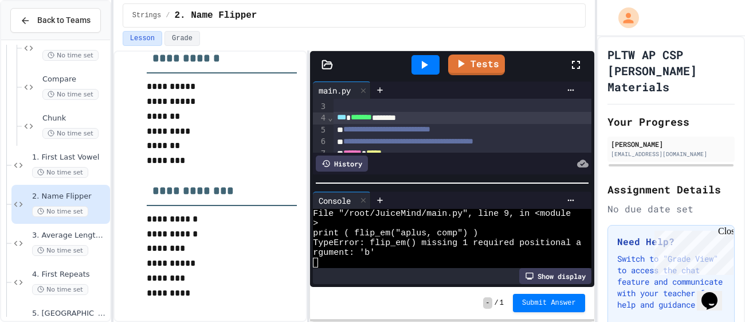
click at [408, 123] on div "*** ******* ********" at bounding box center [463, 118] width 258 height 12
click at [425, 61] on icon at bounding box center [424, 65] width 14 height 14
